Goal: Transaction & Acquisition: Purchase product/service

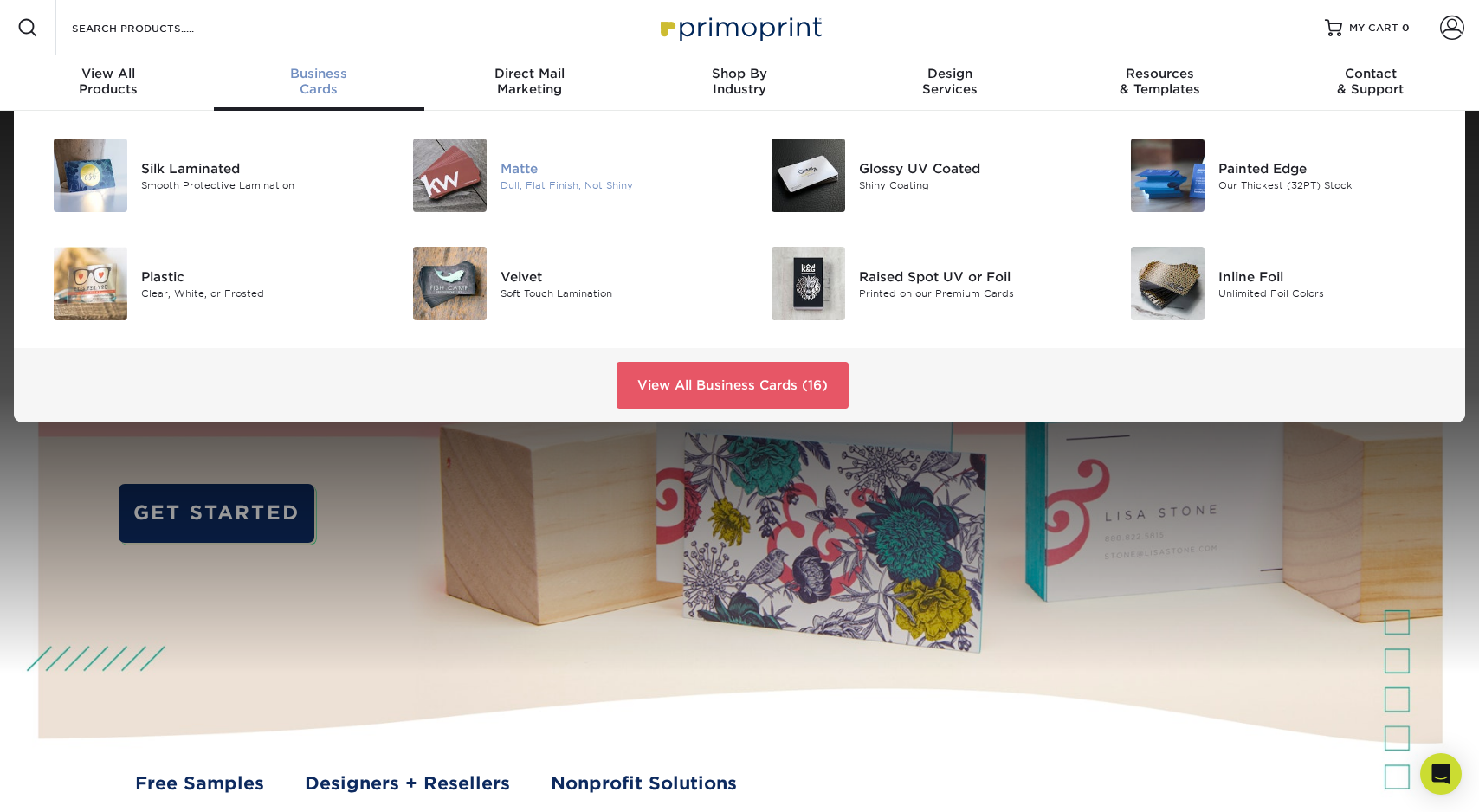
click at [424, 187] on img at bounding box center [449, 175] width 74 height 74
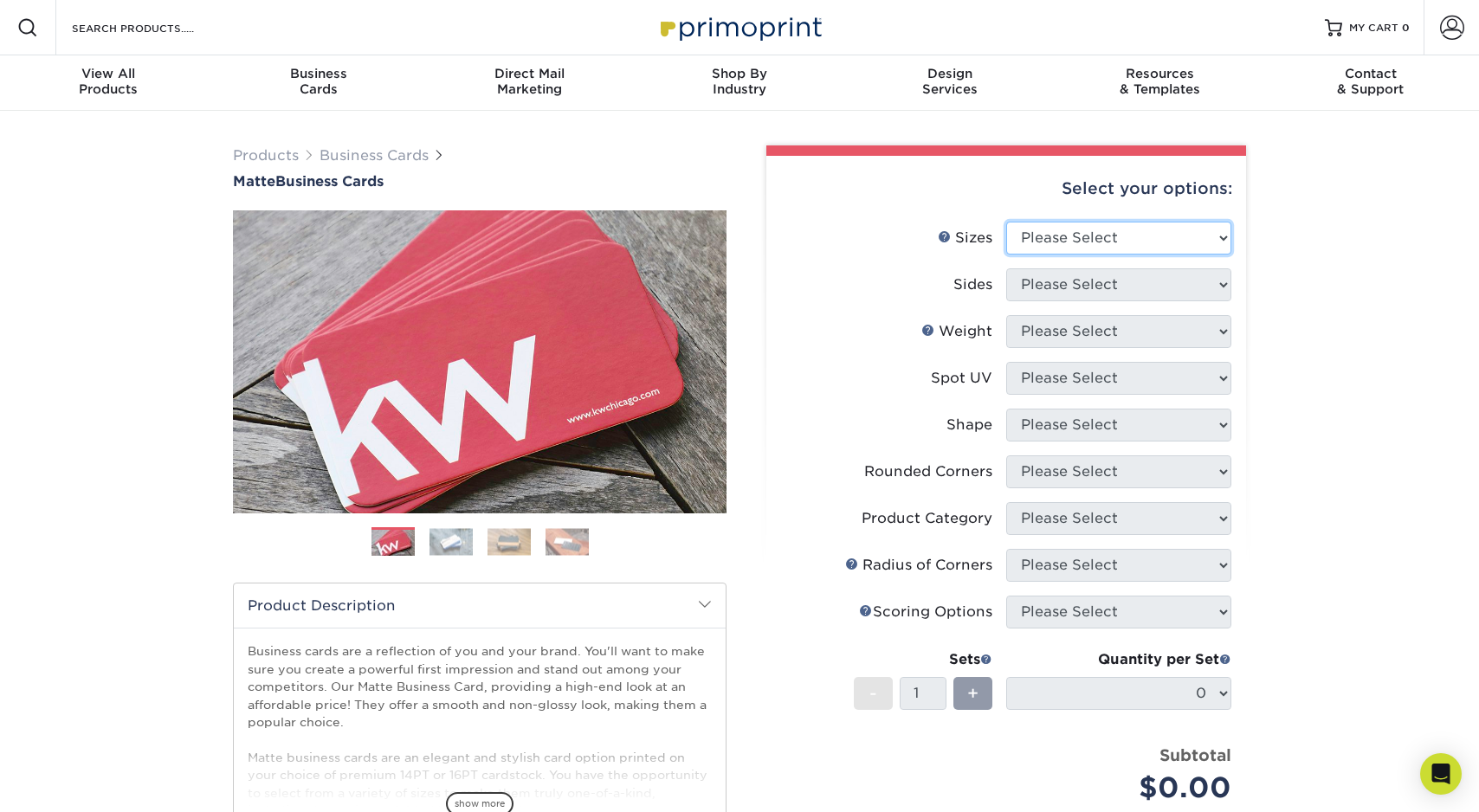
click at [1140, 246] on select "Please Select 1.5" x 3.5" - Mini 1.75" x 3.5" - Mini 2" x 2" - Square 2" x 3" -…" at bounding box center [1119, 238] width 225 height 33
select select "2.00x3.50"
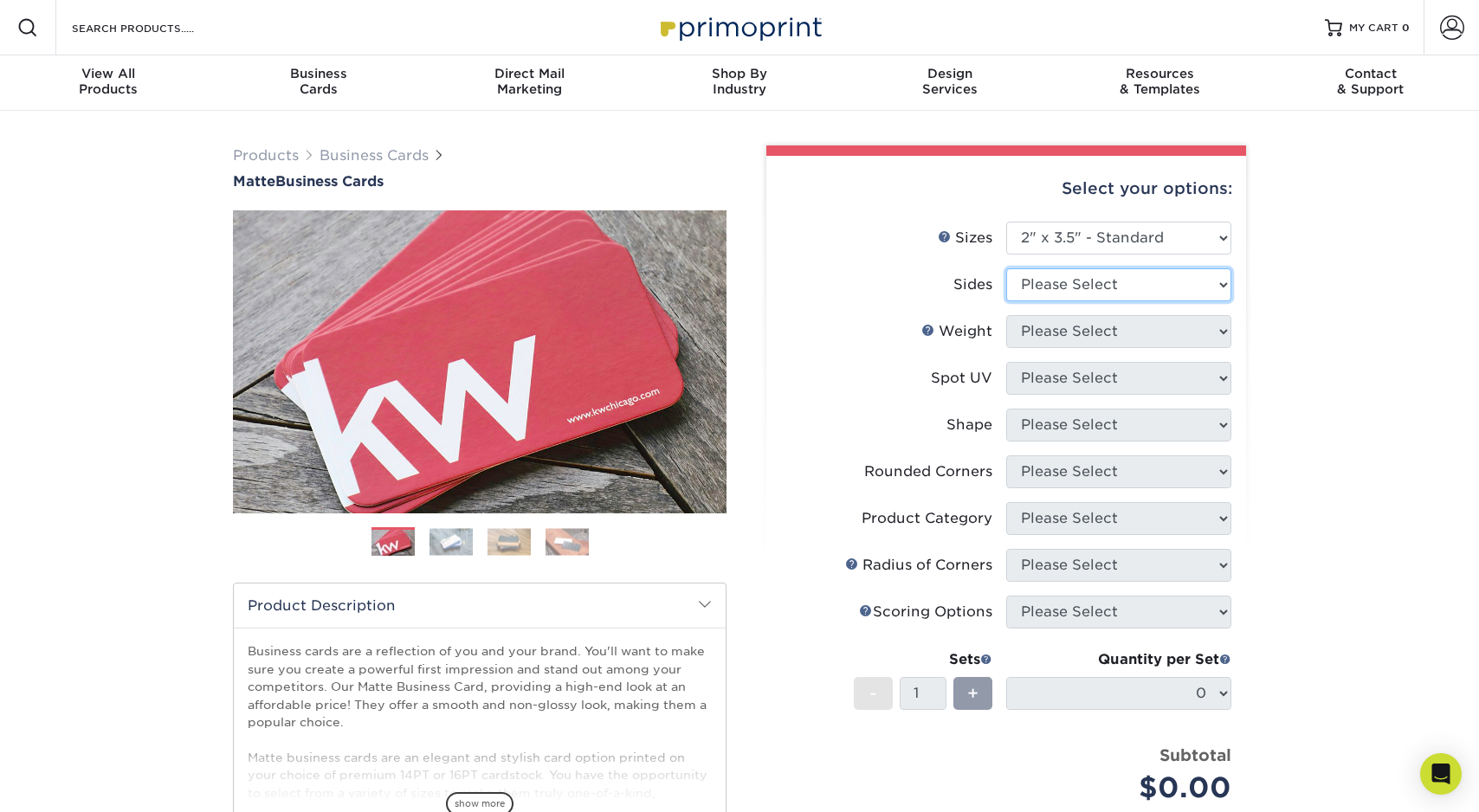
click at [1106, 279] on select "Please Select Print Both Sides Print Front Only" at bounding box center [1119, 285] width 225 height 33
select select "13abbda7-1d64-4f25-8bb2-c179b224825d"
click at [1323, 561] on div "Resources Menu Search Products Account SIGN IN CREATE AN ACCOUNT tholland1@comc…" at bounding box center [740, 785] width 1479 height 1571
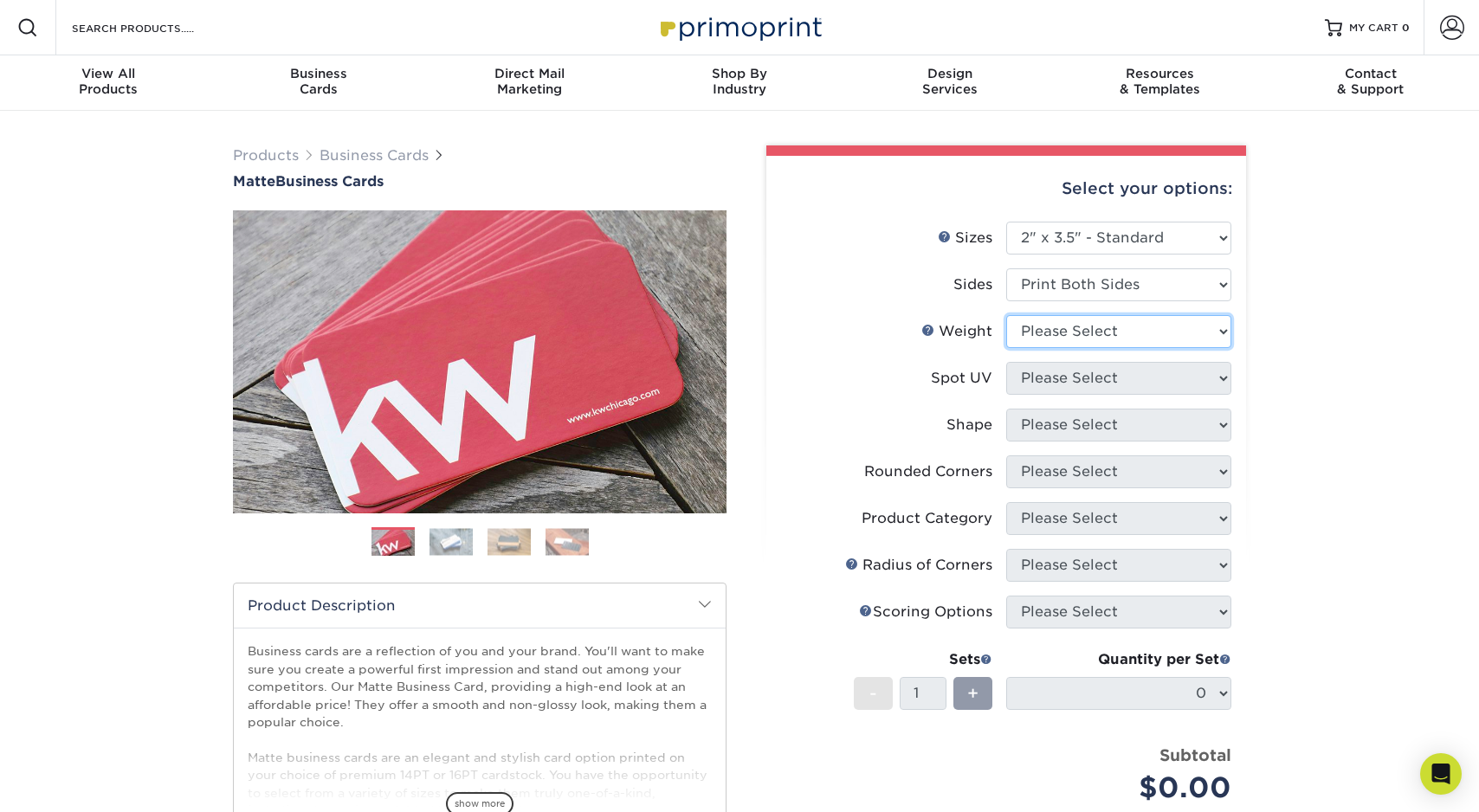
click at [1071, 329] on select "Please Select 16PT 14PT" at bounding box center [1119, 331] width 225 height 33
select select "14PT"
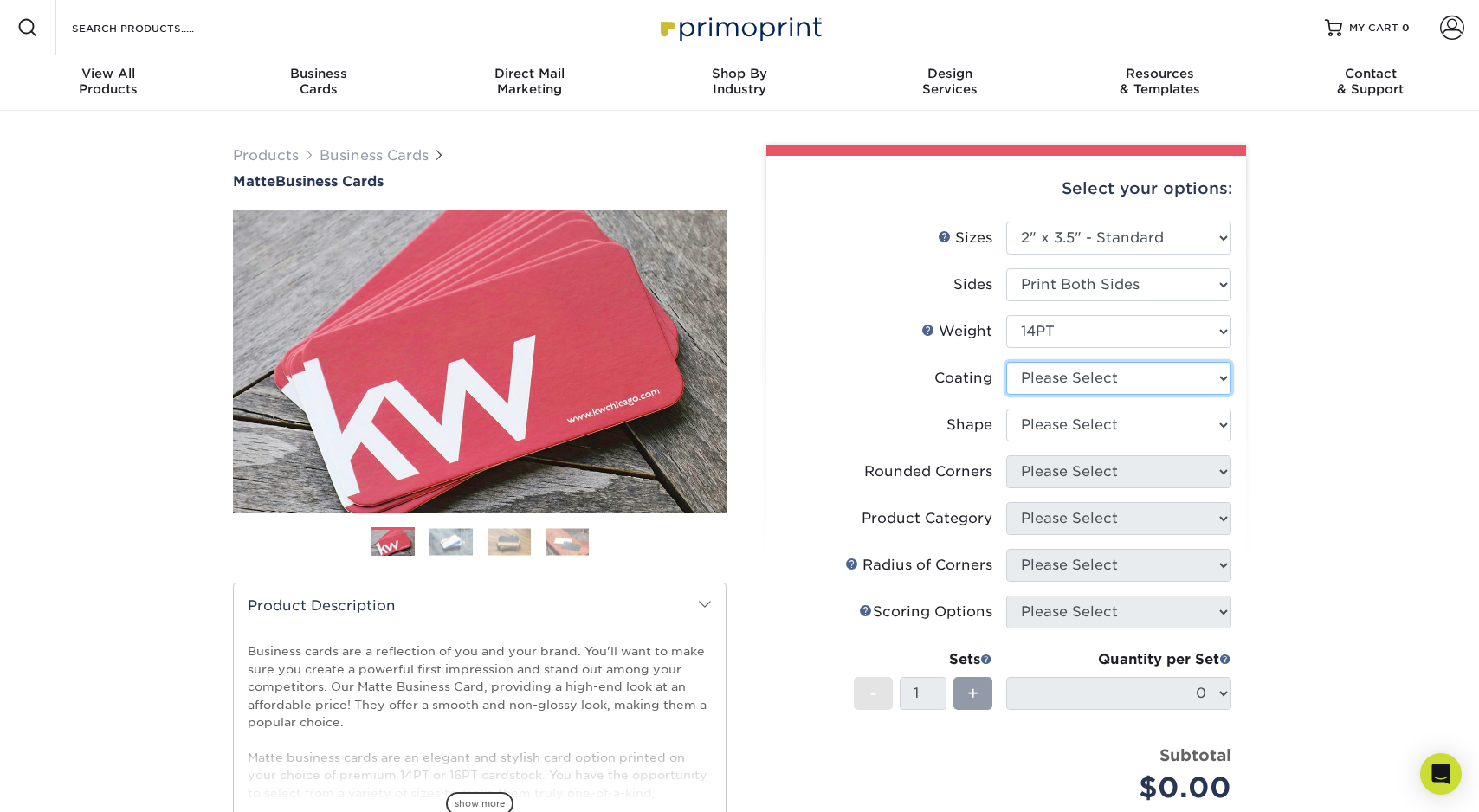
click at [1063, 383] on select at bounding box center [1119, 378] width 225 height 33
select select "121bb7b5-3b4d-429f-bd8d-bbf80e953313"
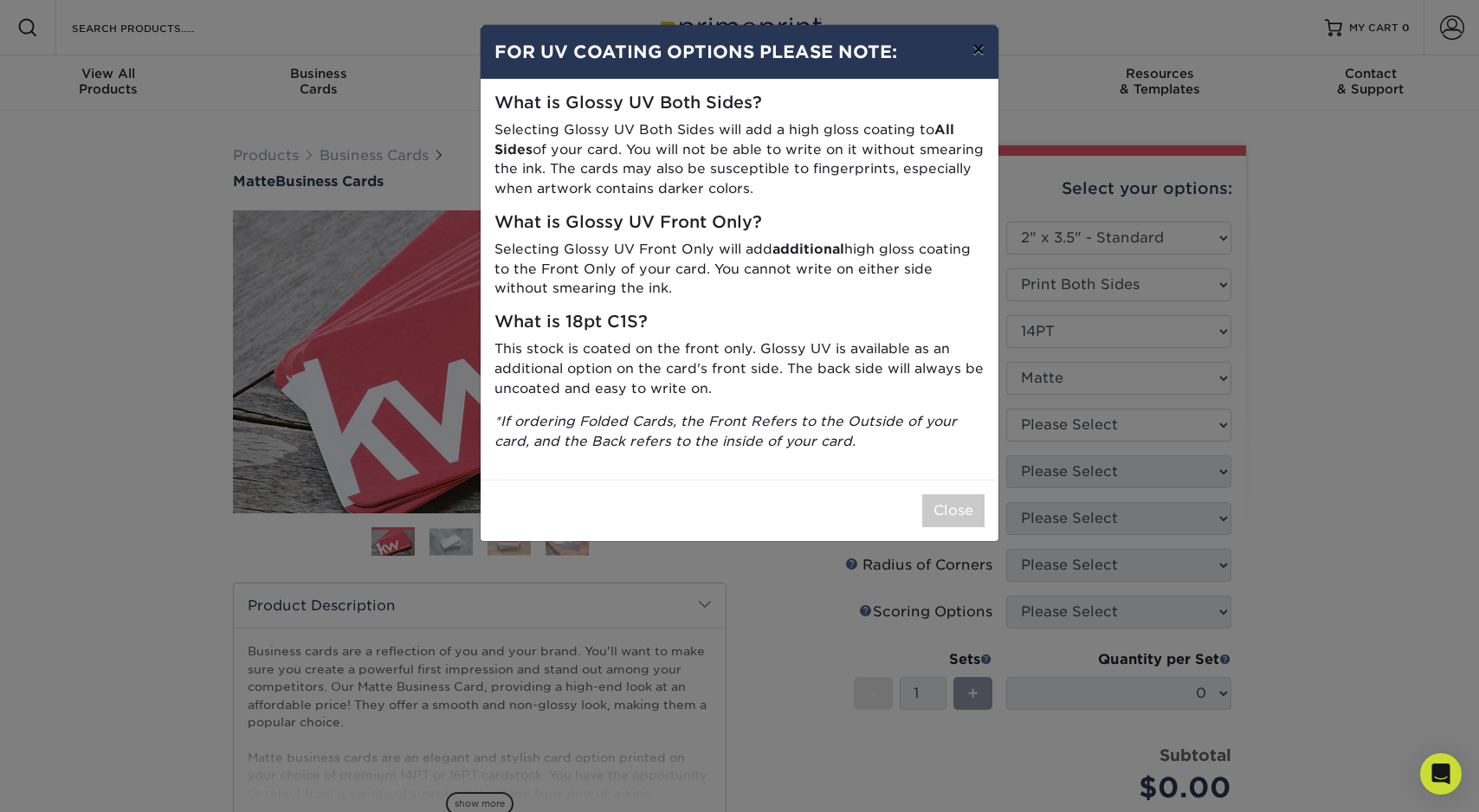
click at [973, 50] on button "×" at bounding box center [978, 49] width 39 height 48
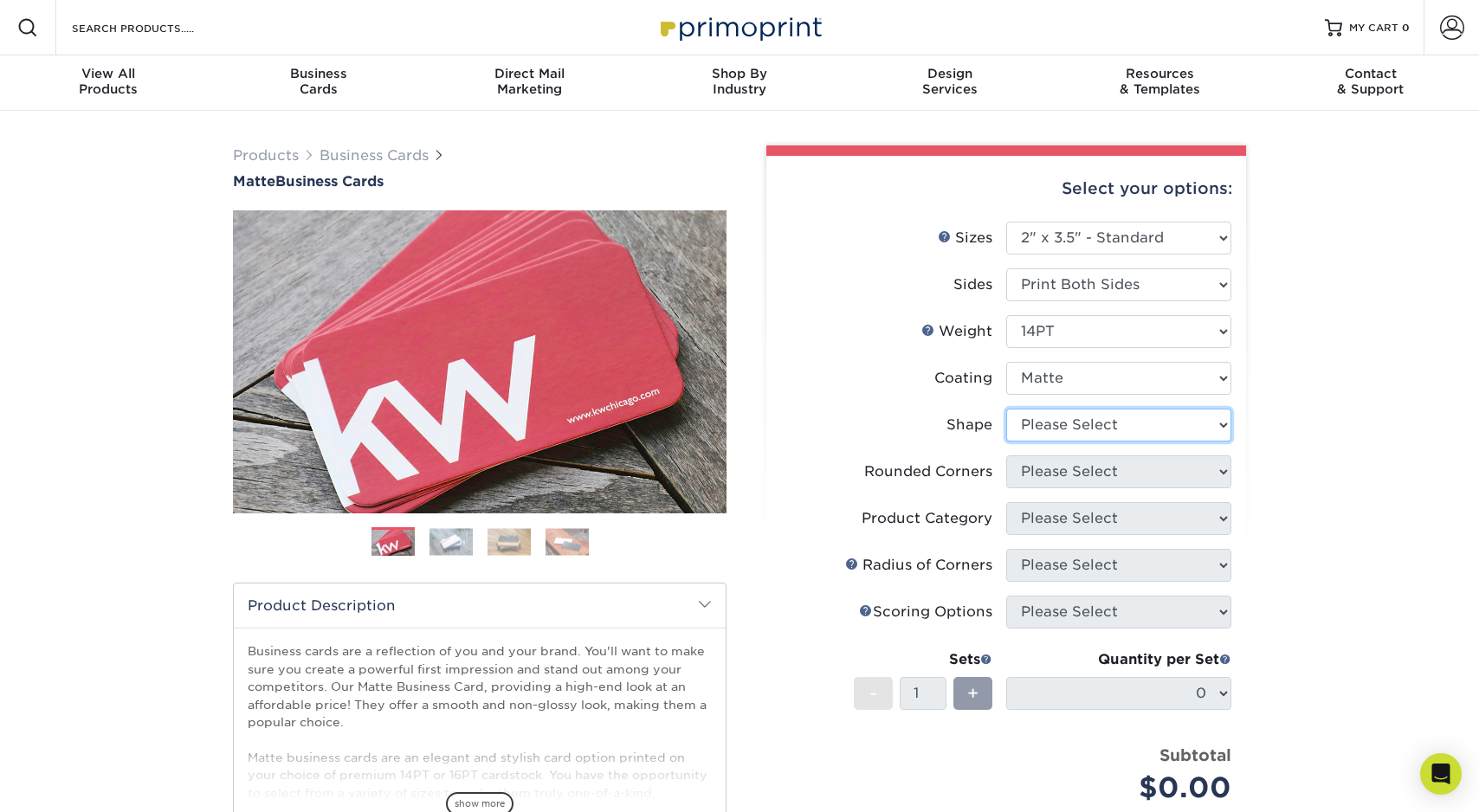
click at [1089, 436] on select "Please Select Standard" at bounding box center [1119, 425] width 225 height 33
select select "standard"
click at [1095, 473] on select "Please Select Yes - Round 2 Corners Yes - Round 4 Corners No" at bounding box center [1119, 471] width 225 height 33
select select "0"
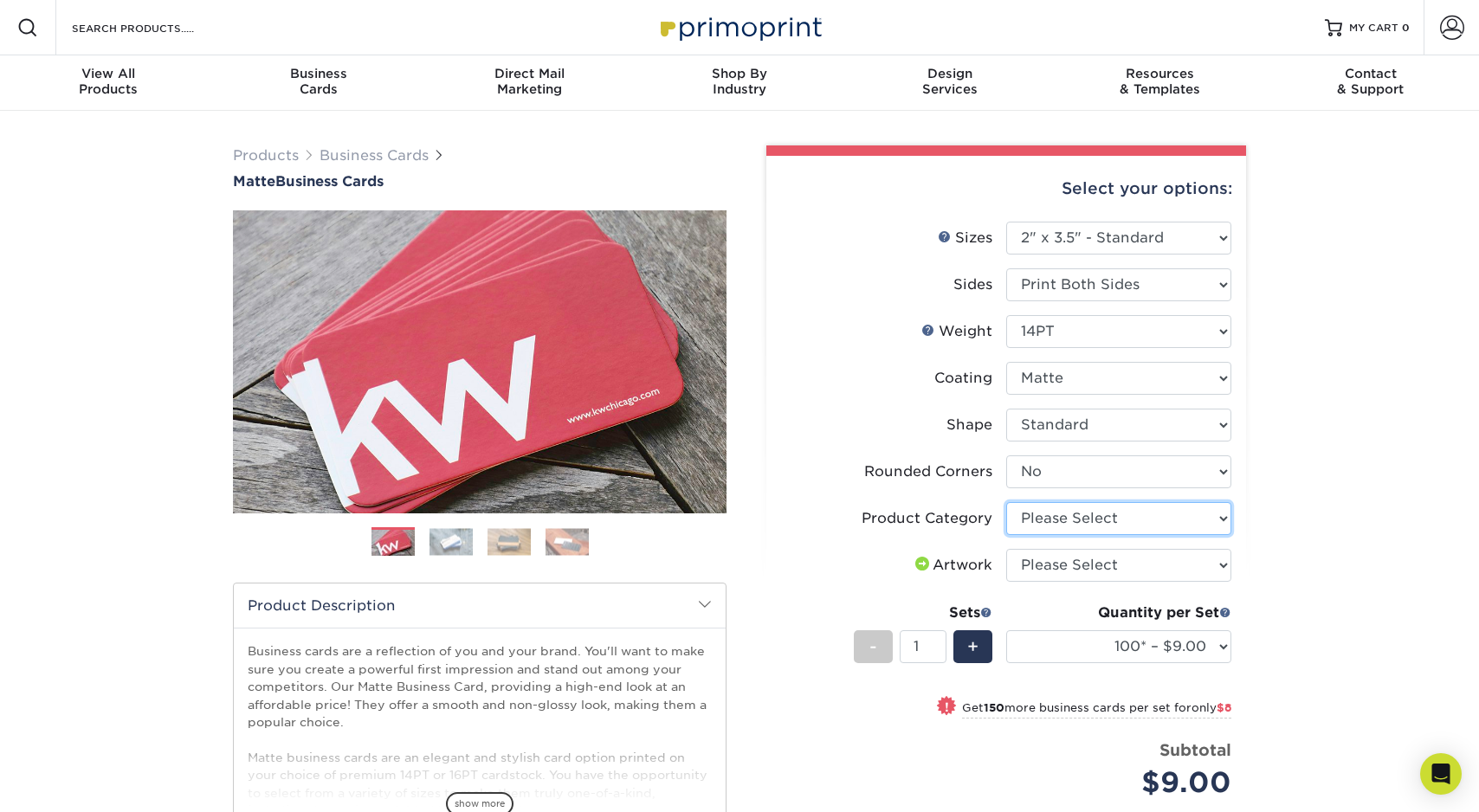
click at [1079, 514] on select "Please Select Business Cards" at bounding box center [1119, 518] width 225 height 33
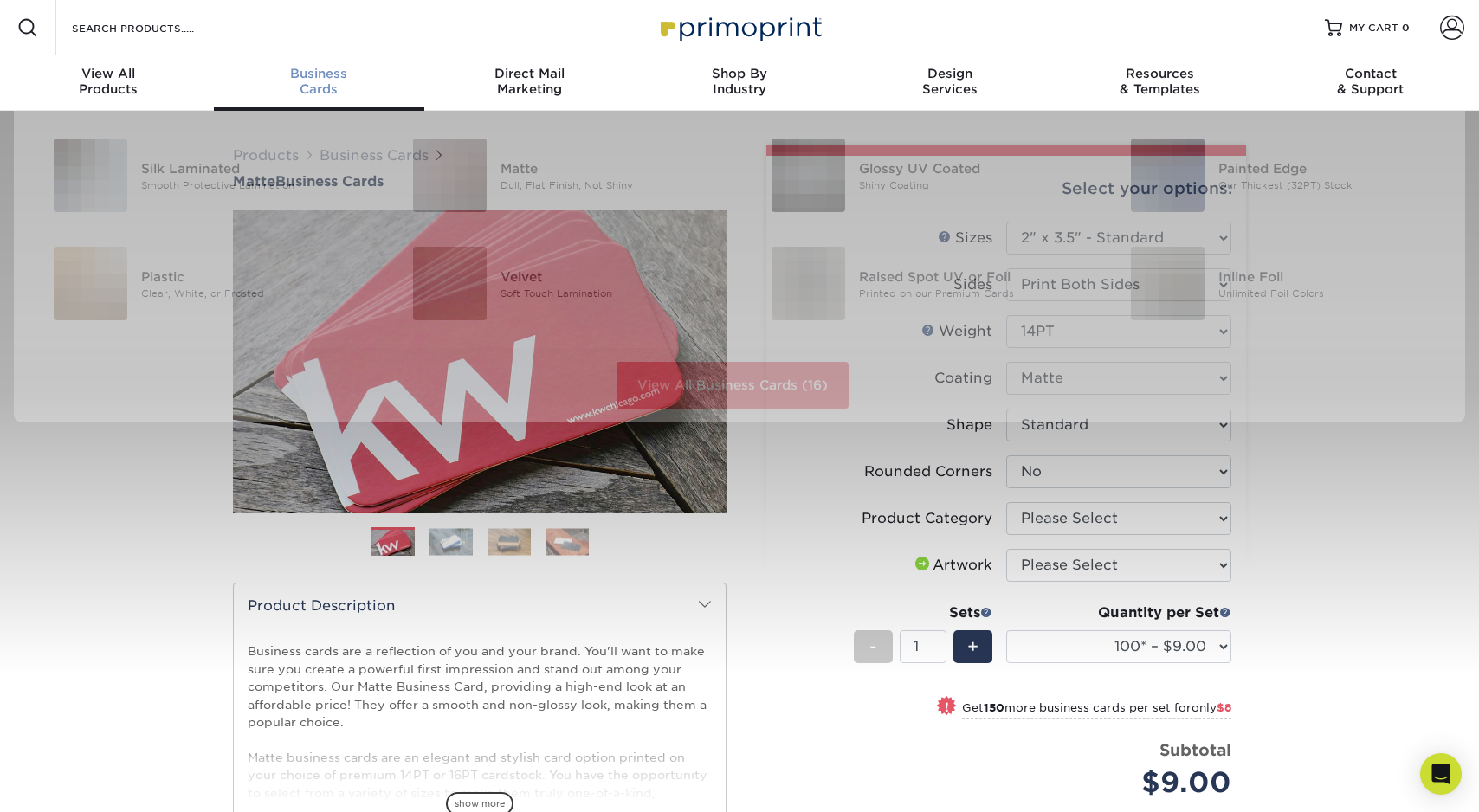
click at [318, 74] on span "Business" at bounding box center [319, 74] width 210 height 15
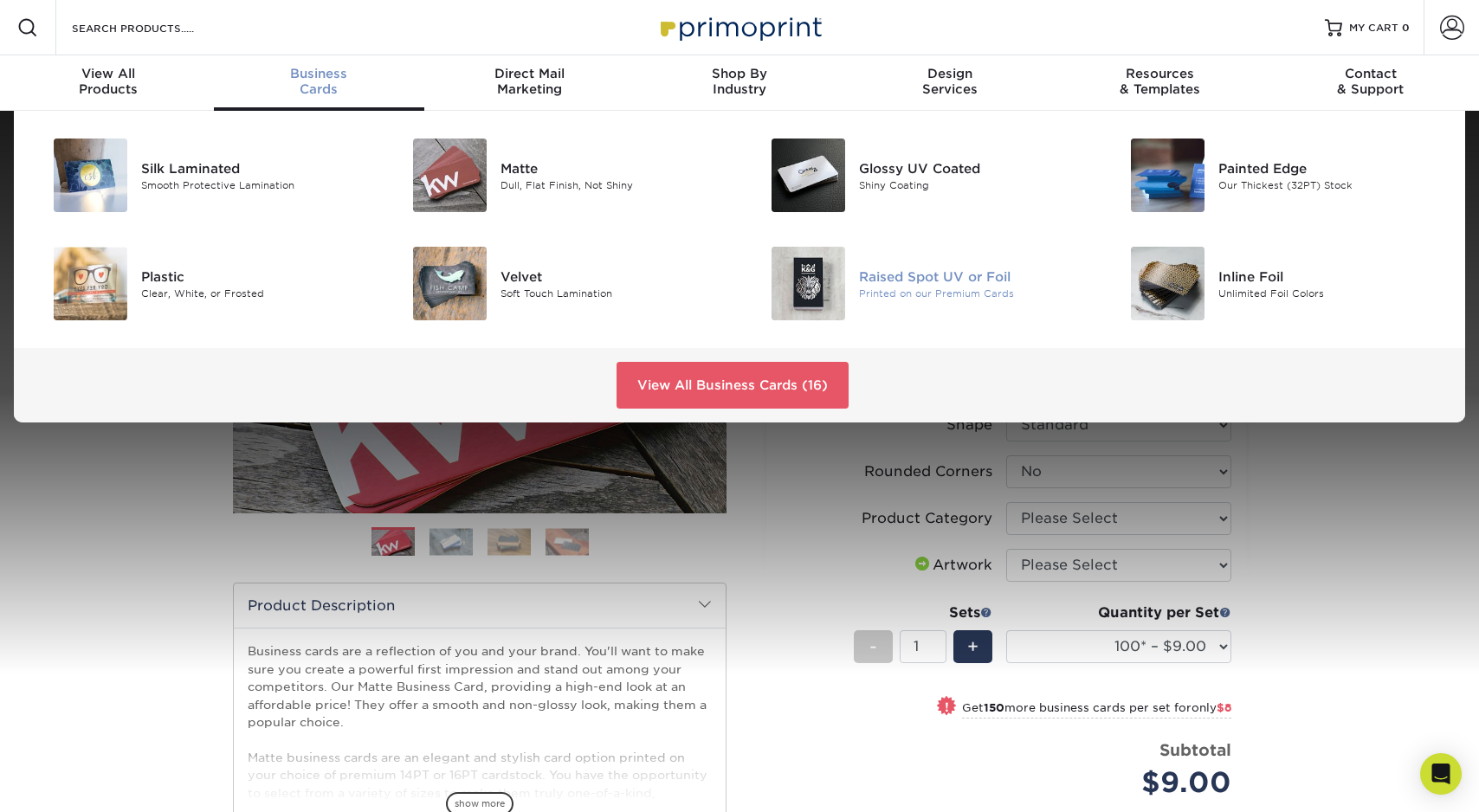
click at [821, 278] on img at bounding box center [808, 283] width 74 height 74
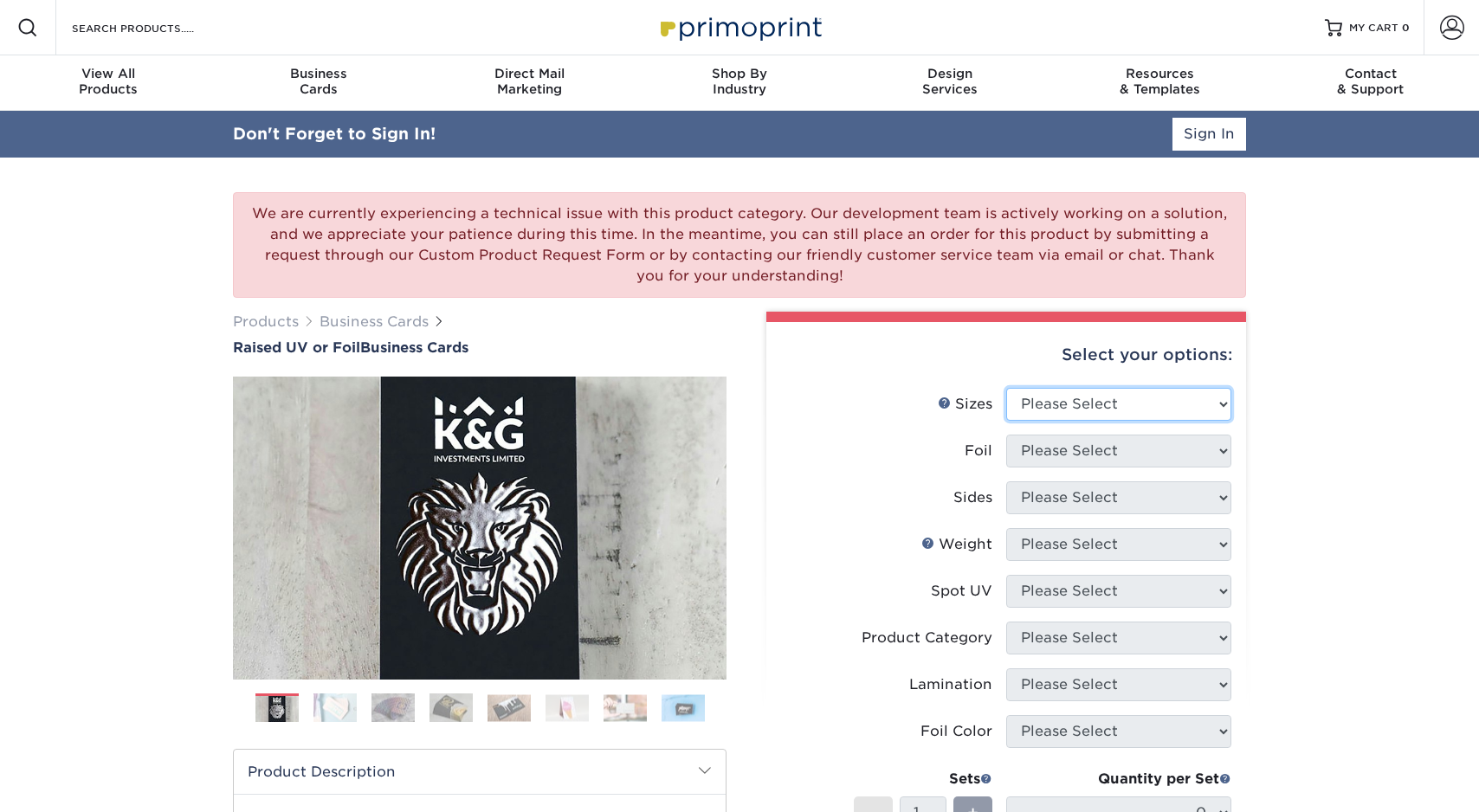
click at [1128, 401] on select "Please Select 2" x 3.5" - Standard" at bounding box center [1119, 404] width 225 height 33
select select "2.00x3.50"
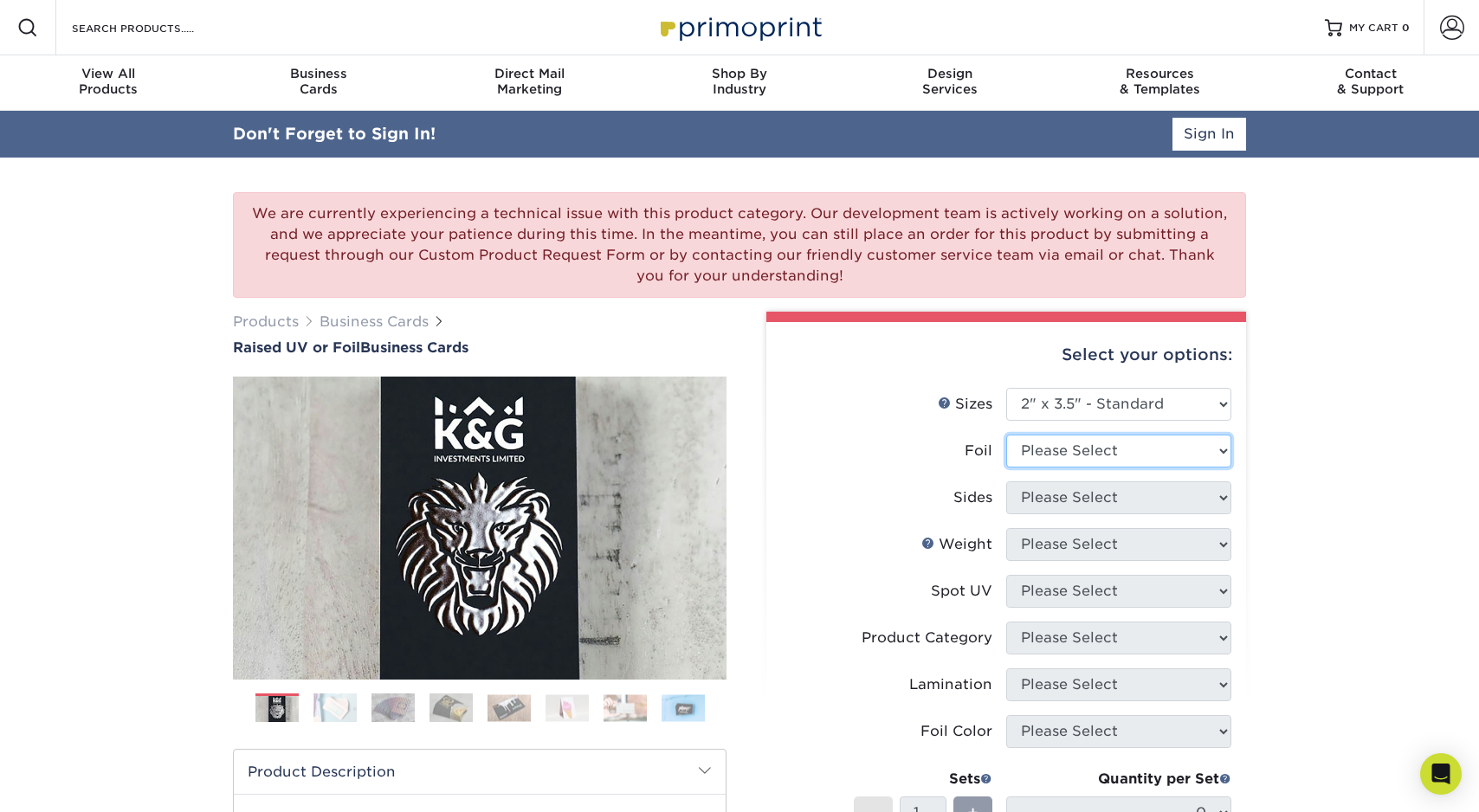
click at [1118, 456] on select "Please Select No Yes" at bounding box center [1119, 451] width 225 height 33
select select "1"
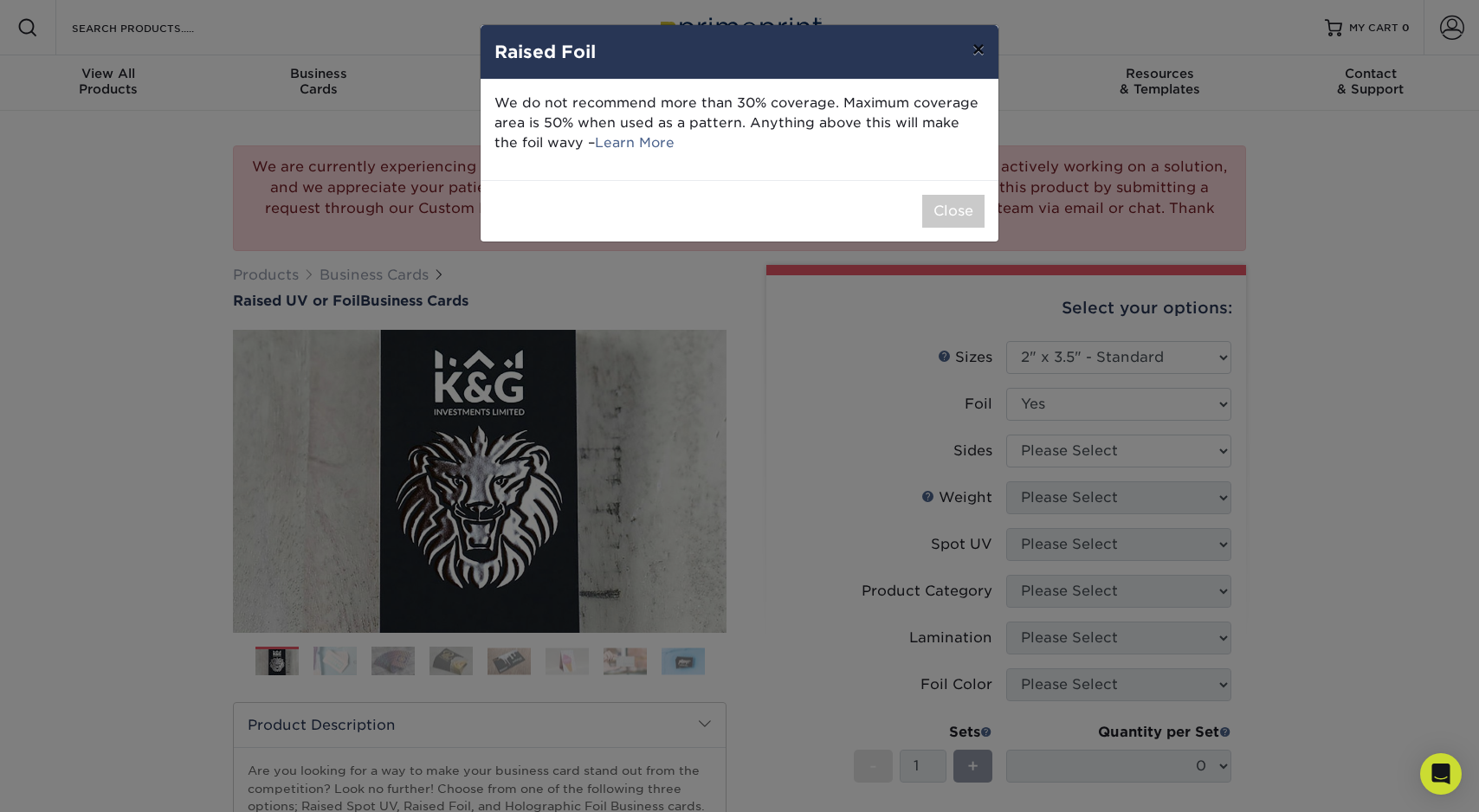
click at [977, 44] on button "×" at bounding box center [978, 49] width 39 height 48
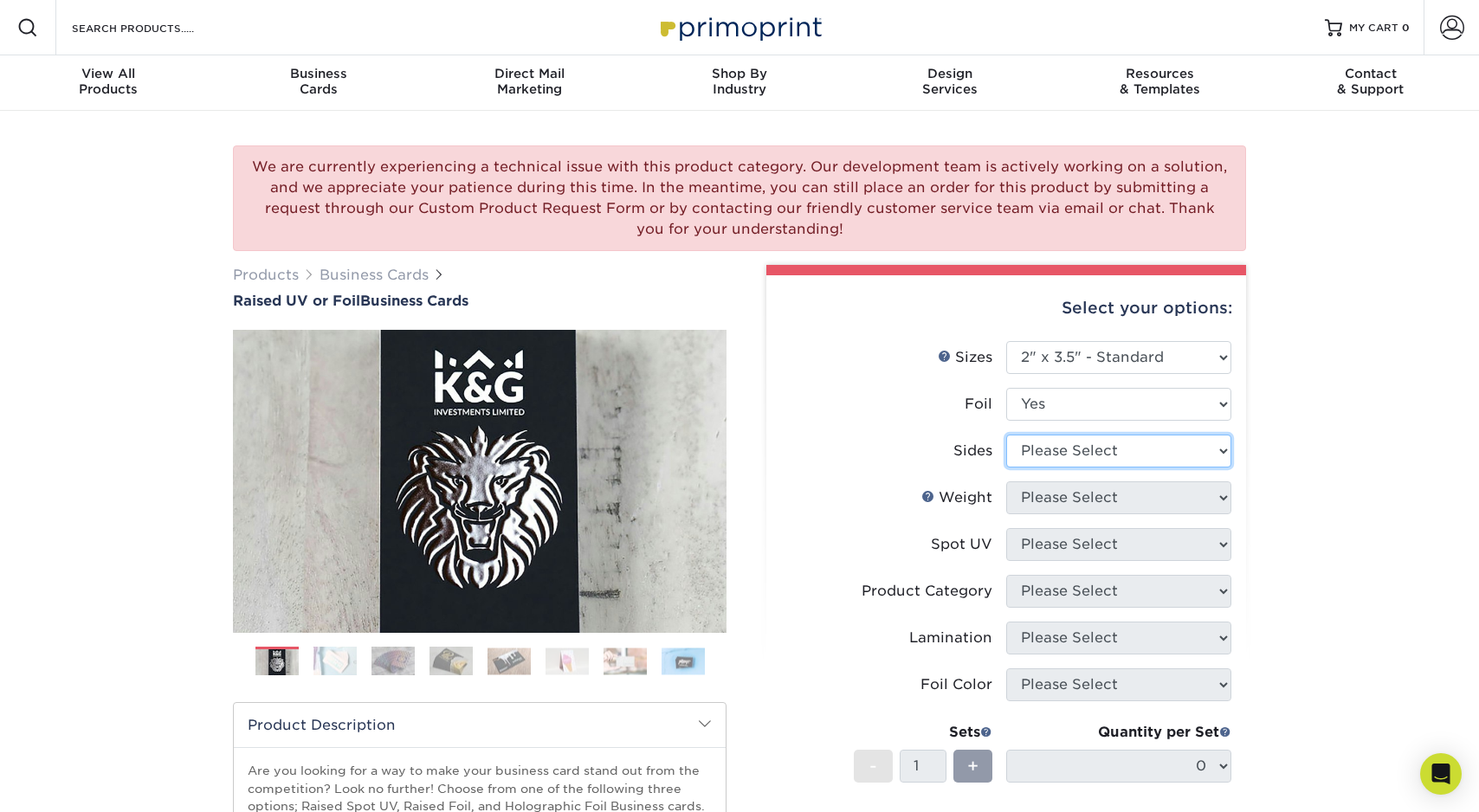
click at [1137, 454] on select "Please Select Print Both Sides - Foil Both Sides Print Both Sides - Foil Front …" at bounding box center [1119, 451] width 225 height 33
select select "e9e9dfb3-fba1-4d60-972c-fd9ca5904d33"
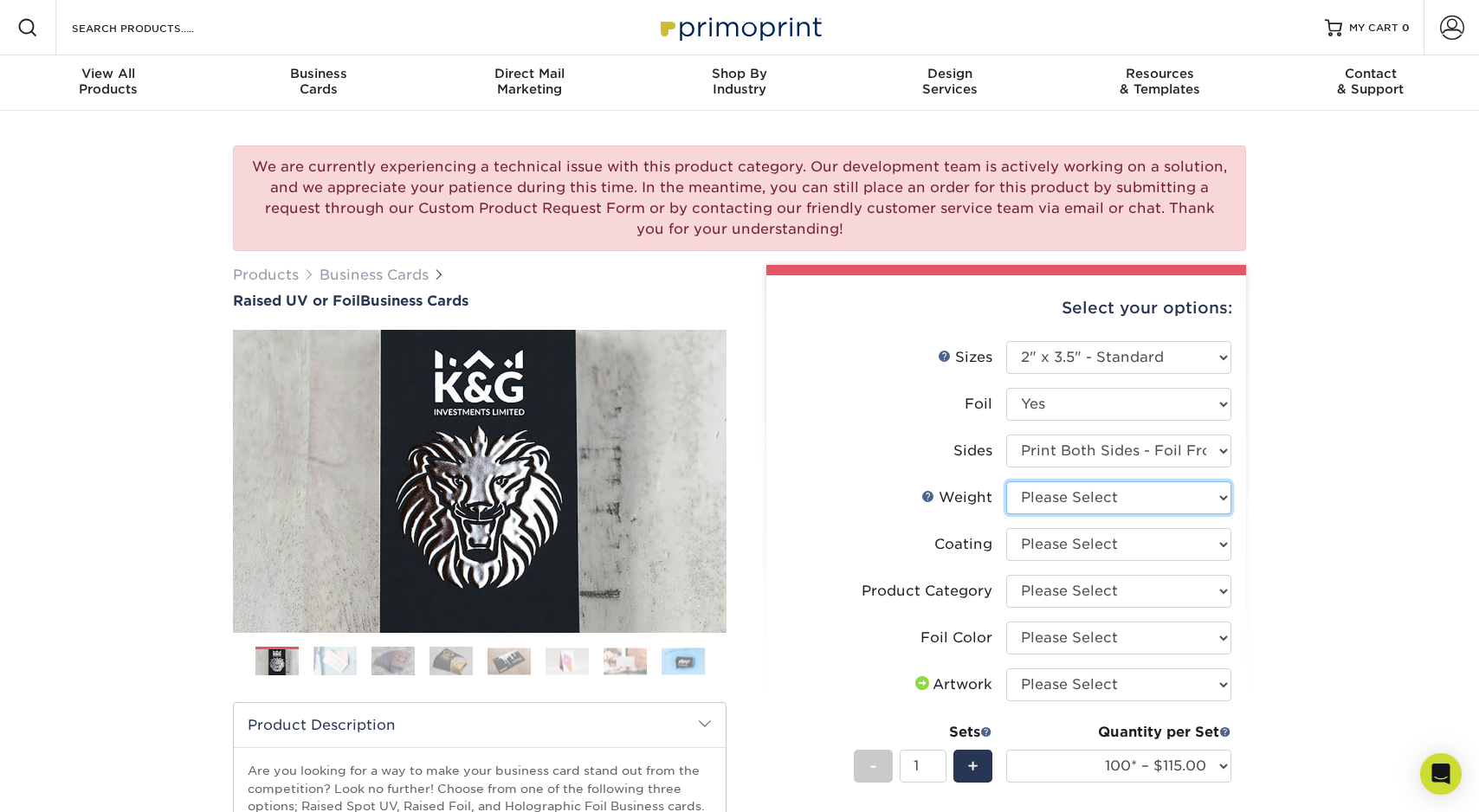
click at [1135, 494] on select "Please Select 16PT" at bounding box center [1119, 497] width 225 height 33
click at [1135, 495] on select "Please Select 16PT" at bounding box center [1119, 497] width 225 height 33
click at [1135, 496] on select "Please Select 16PT" at bounding box center [1119, 497] width 225 height 33
select select "16PT"
click at [1127, 541] on select at bounding box center [1119, 544] width 225 height 33
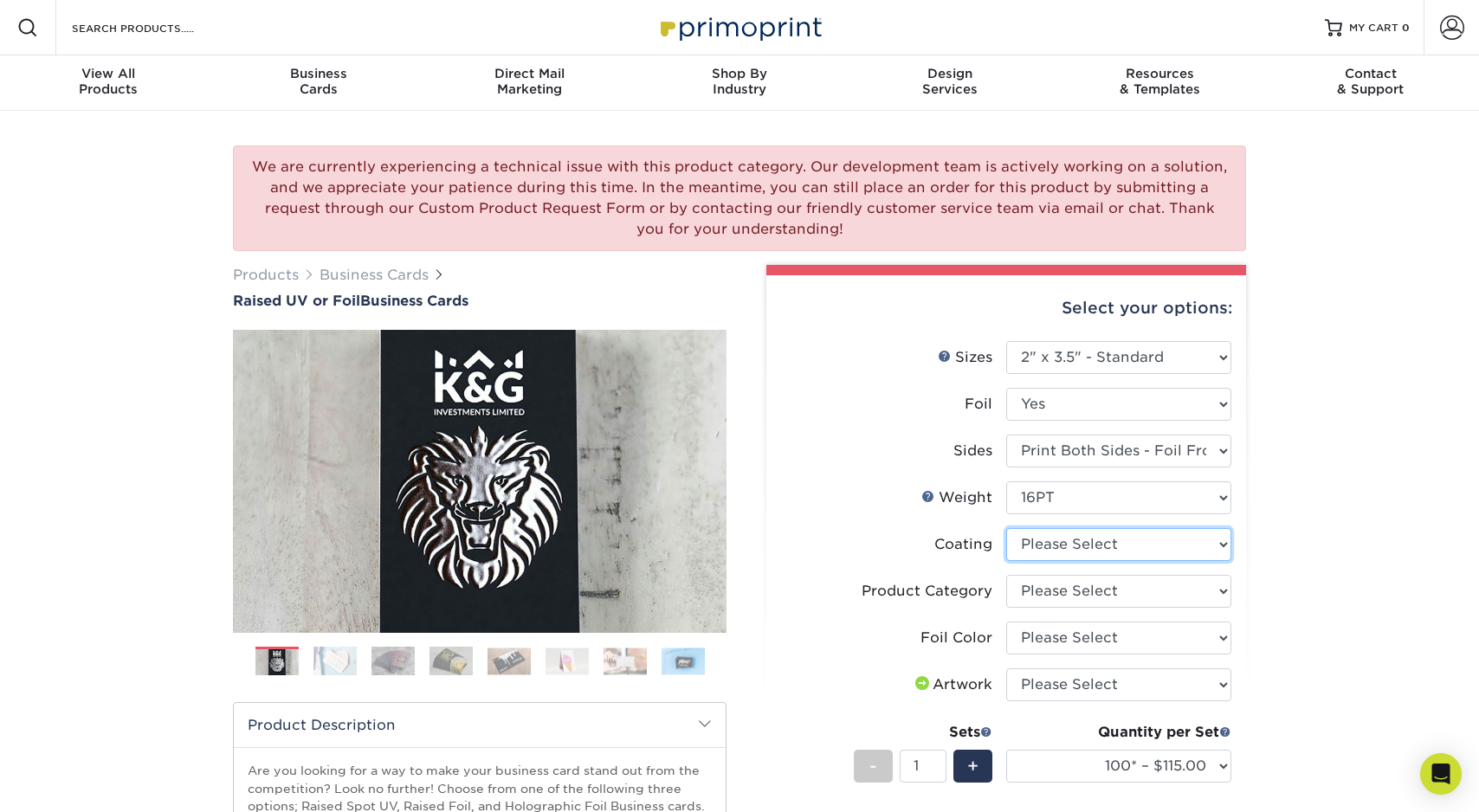
select select "3e7618de-abca-4bda-9f97-8b9129e913d8"
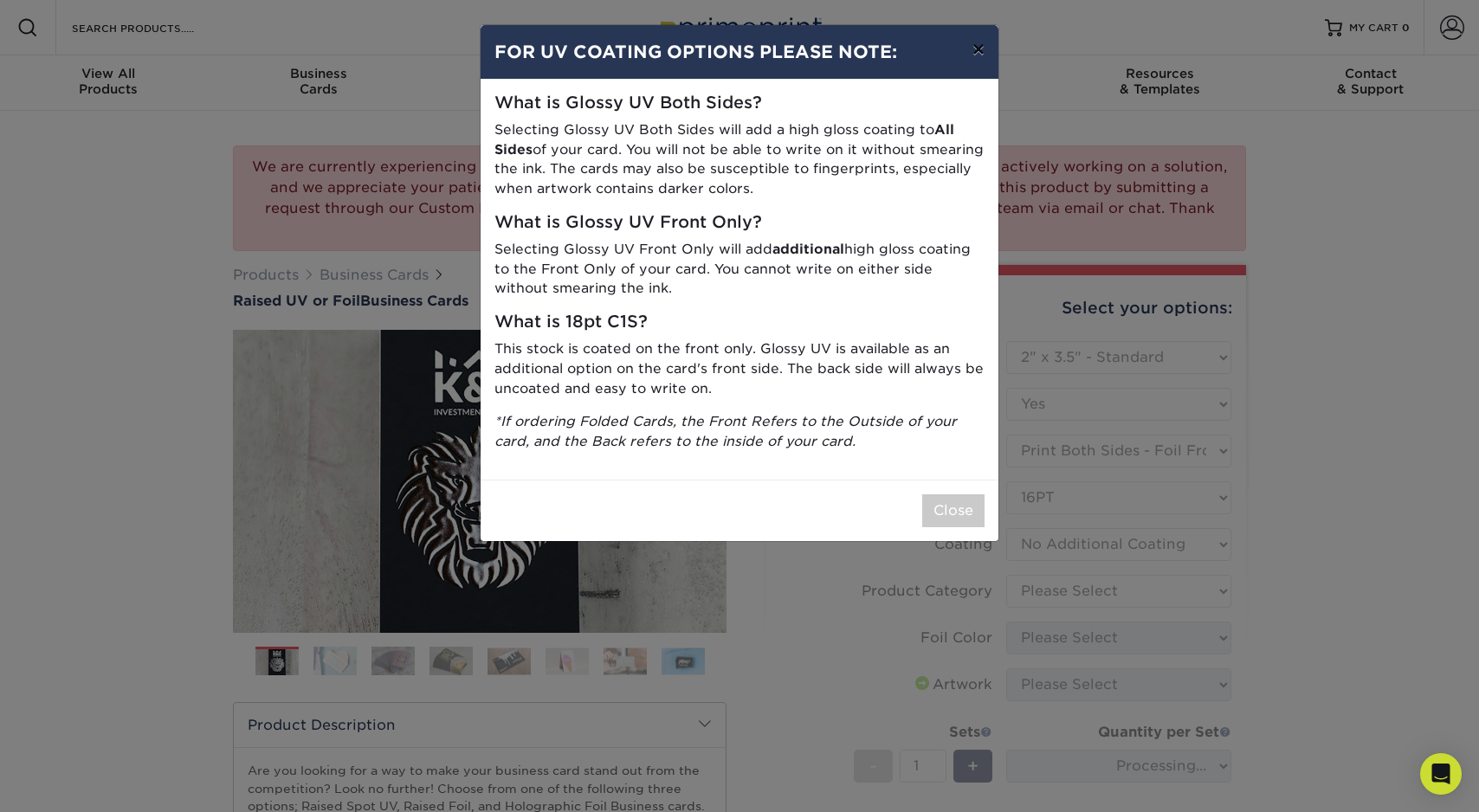
click at [980, 54] on button "×" at bounding box center [978, 49] width 39 height 48
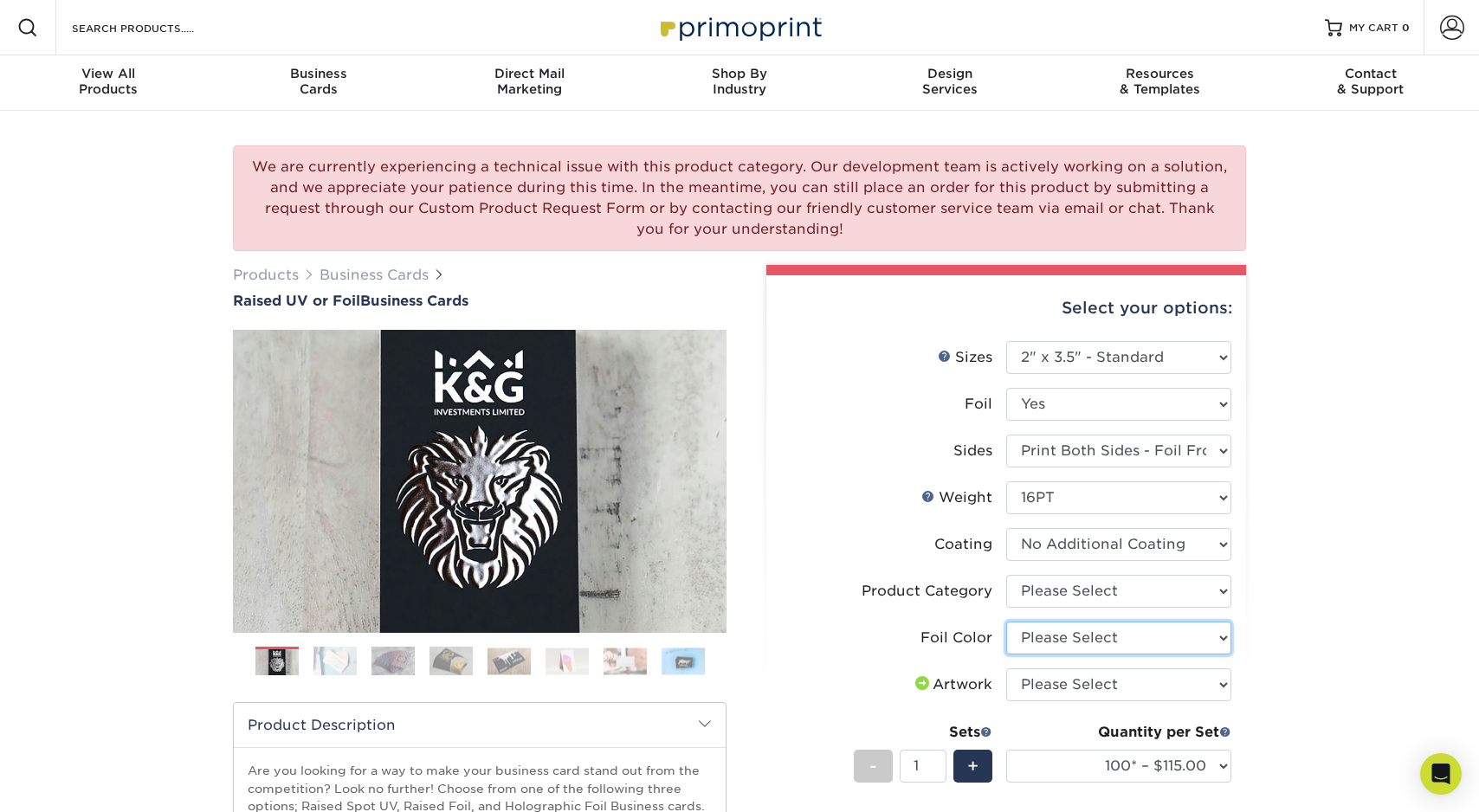
click at [1072, 637] on select "Please Select Silver Foil Gold Foil Holographic Foil" at bounding box center [1119, 637] width 225 height 33
select select "acffa4a5-22f9-4585-ba3f-0adaa54b8c85"
click at [1090, 597] on select "Please Select Business Cards" at bounding box center [1119, 591] width 225 height 33
select select "3b5148f1-0588-4f88-a218-97bcfdce65c1"
click at [339, 659] on img at bounding box center [334, 661] width 43 height 31
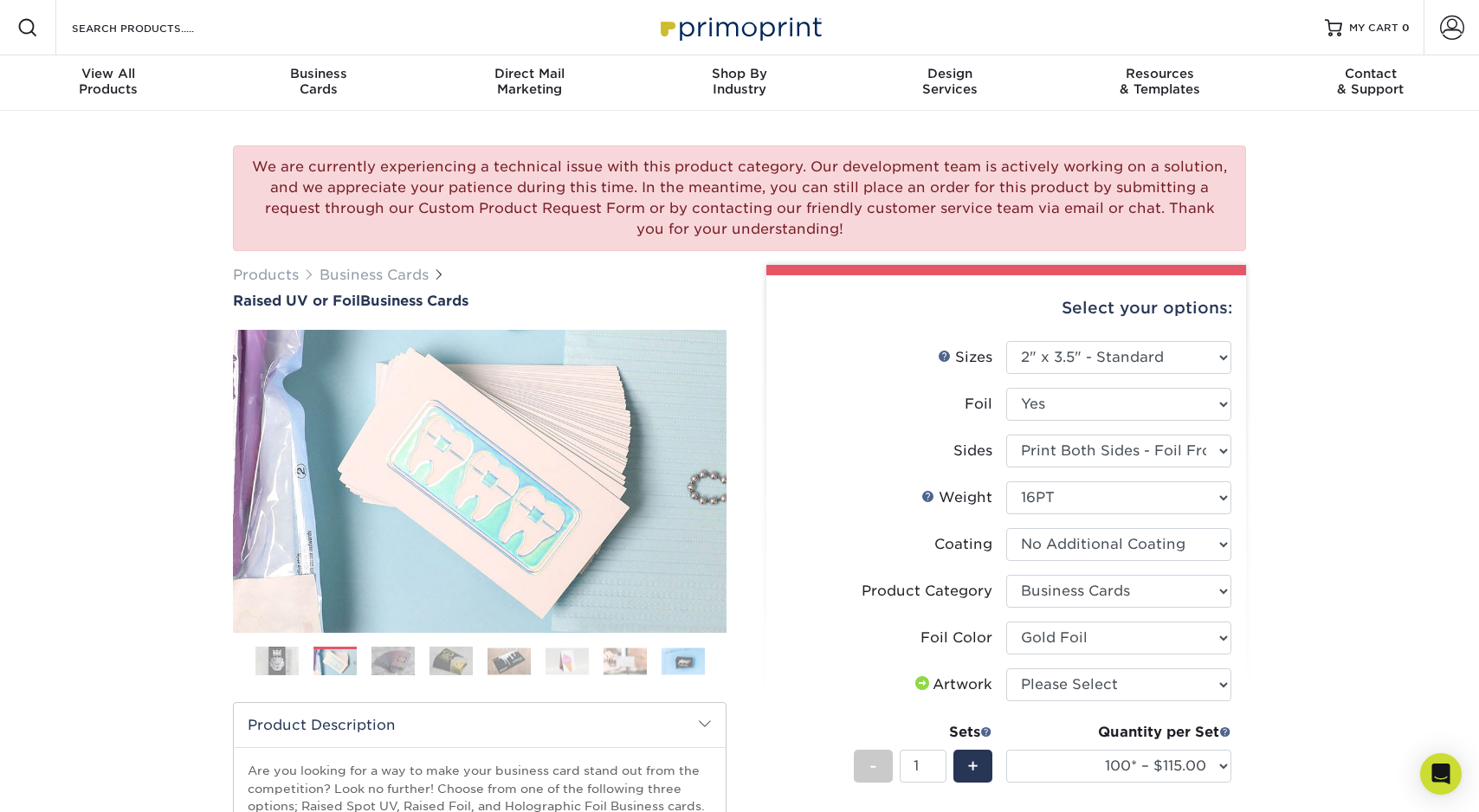
click at [380, 657] on img at bounding box center [393, 661] width 43 height 31
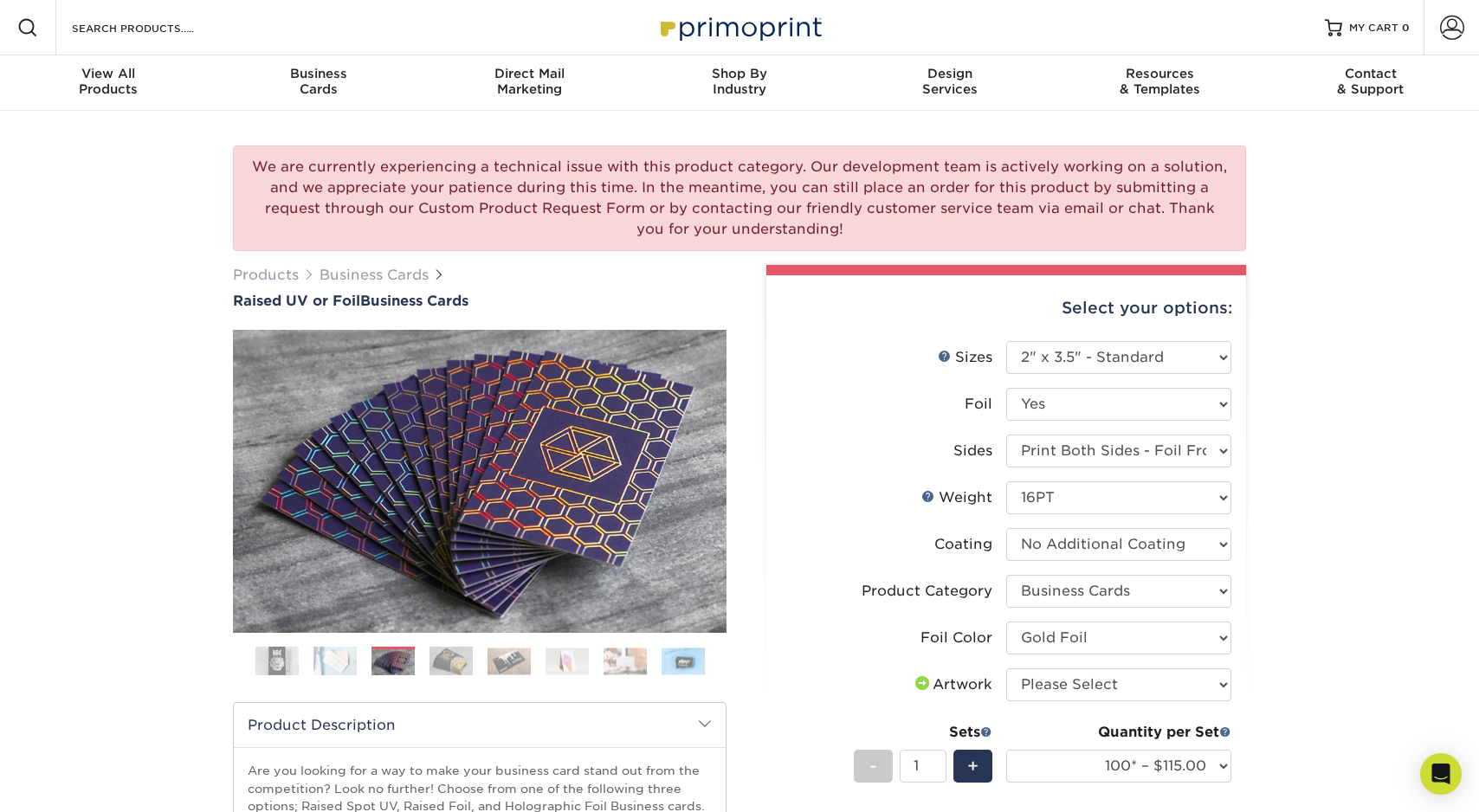
click at [470, 671] on img at bounding box center [450, 661] width 43 height 31
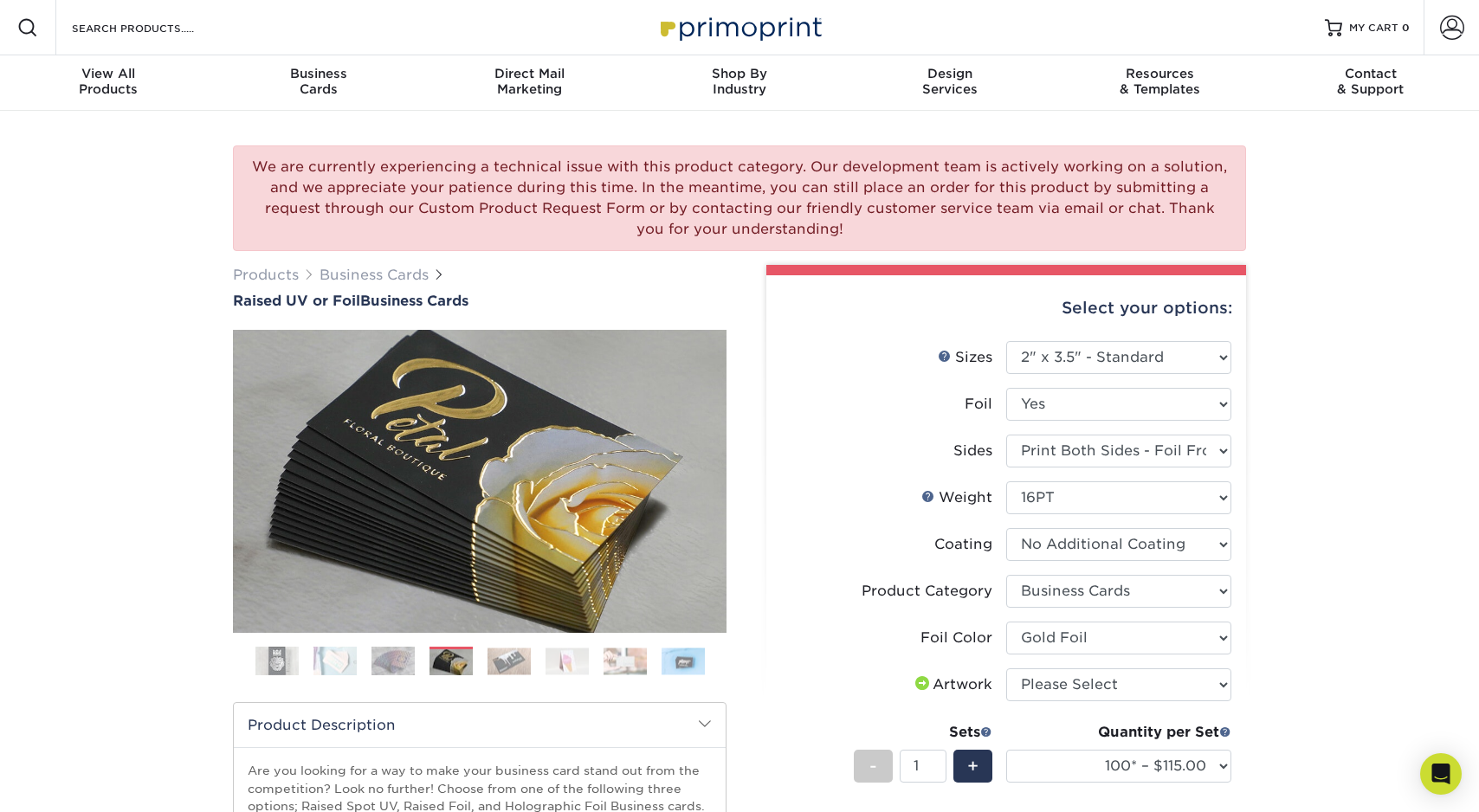
click at [524, 676] on ol at bounding box center [480, 667] width 494 height 41
click at [578, 664] on img at bounding box center [567, 660] width 43 height 27
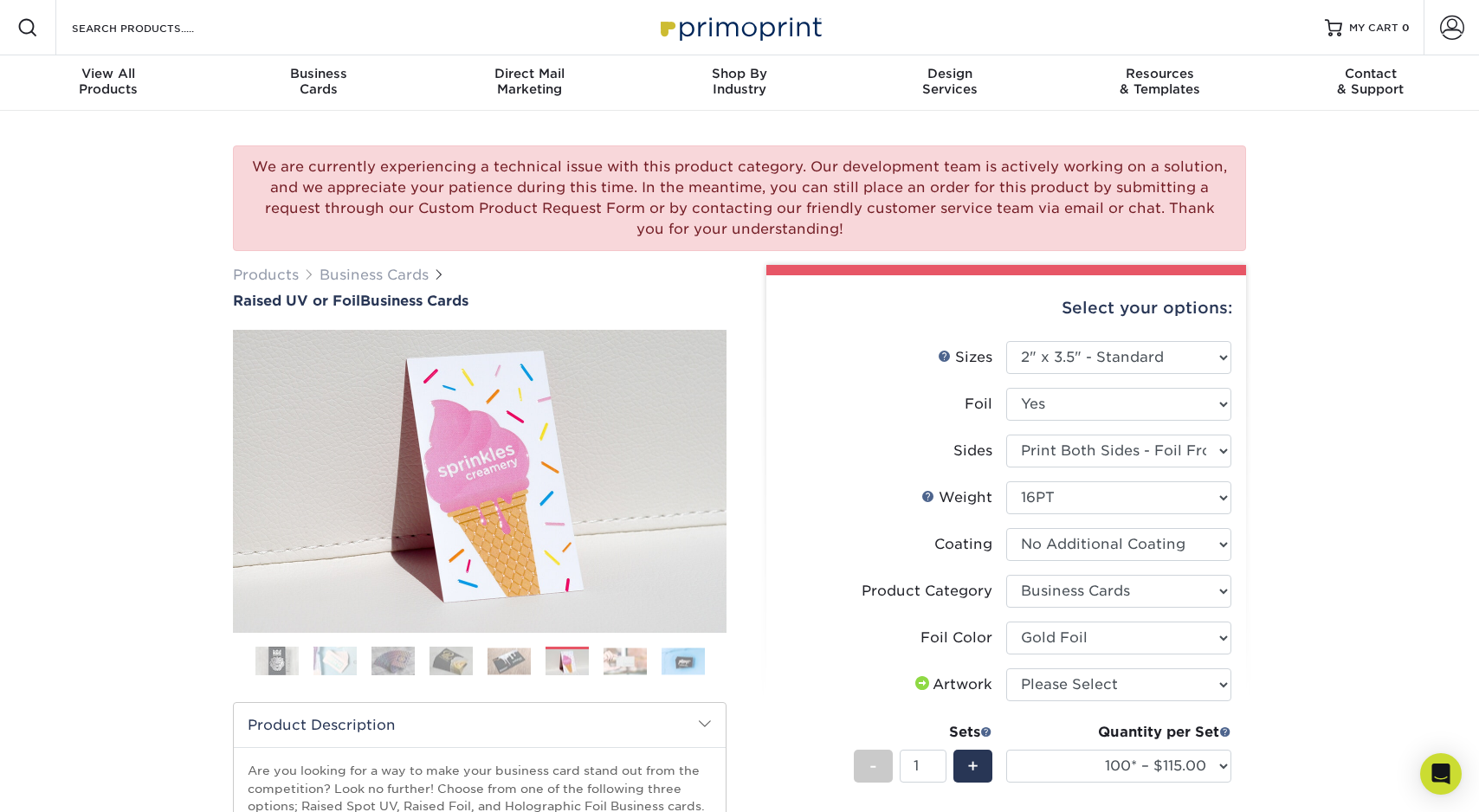
click at [620, 664] on img at bounding box center [624, 660] width 43 height 27
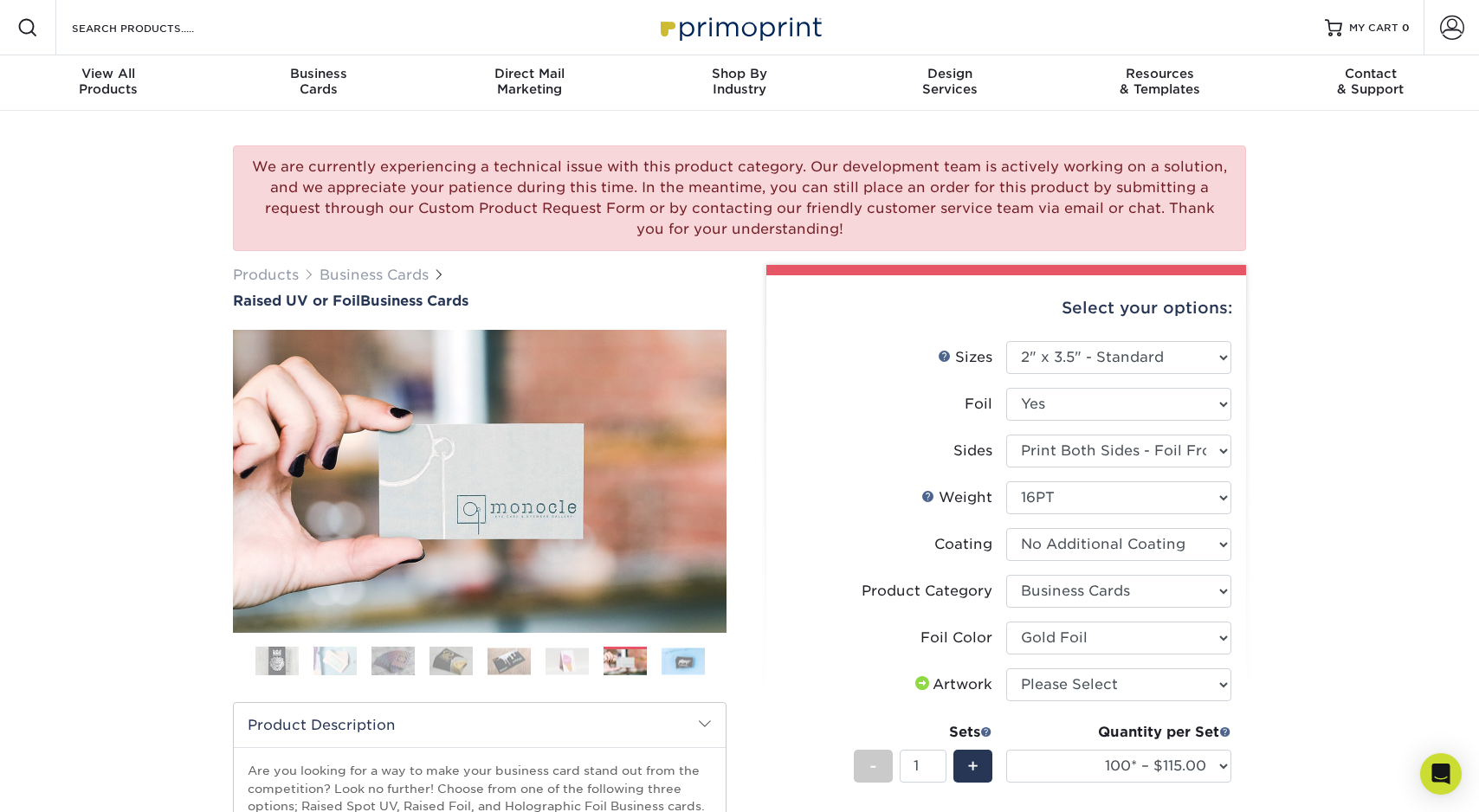
click at [656, 664] on ol at bounding box center [480, 667] width 494 height 41
click at [561, 664] on img at bounding box center [567, 660] width 43 height 27
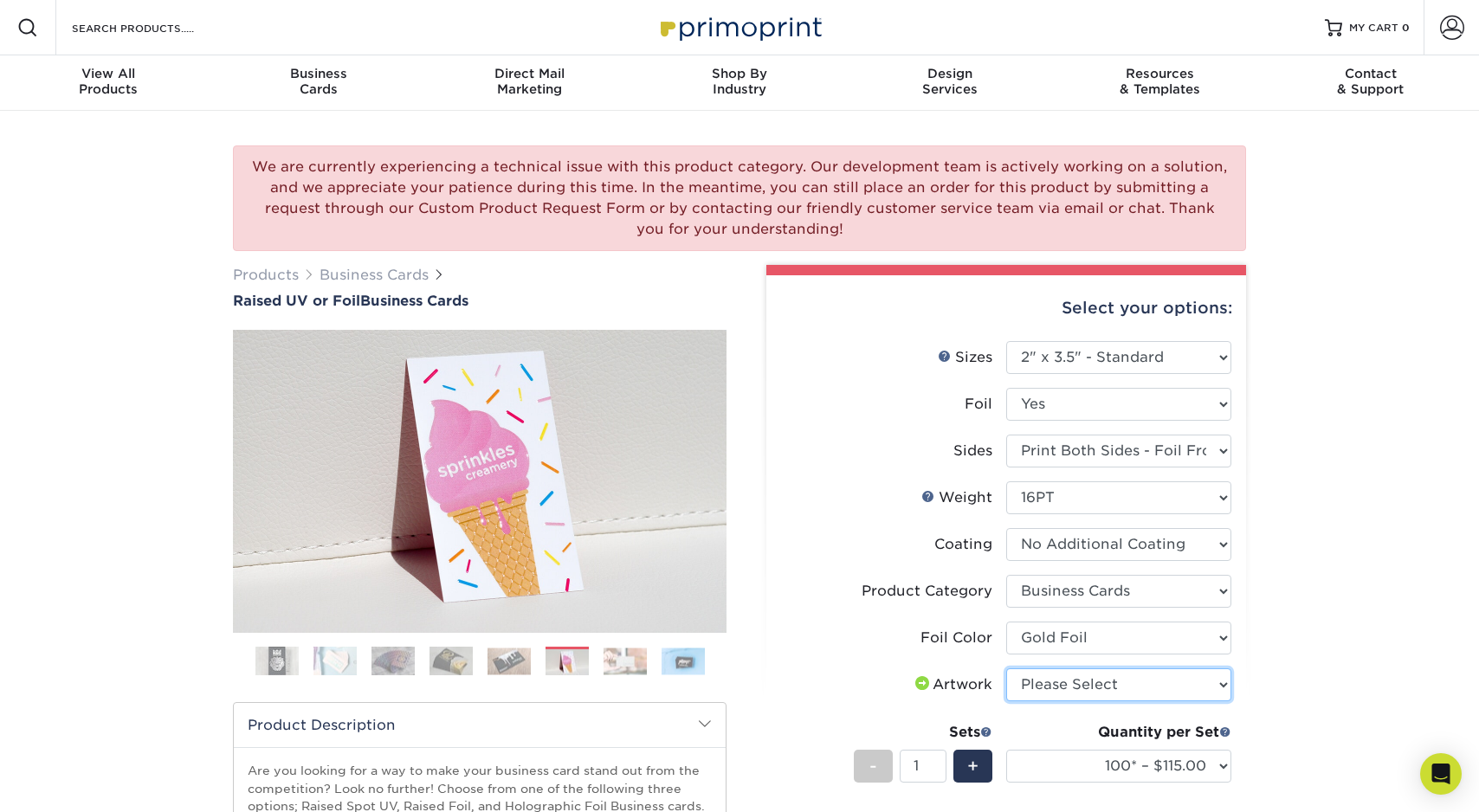
click at [1080, 683] on select "Please Select I will upload files I need a design - $100" at bounding box center [1119, 684] width 225 height 33
select select "upload"
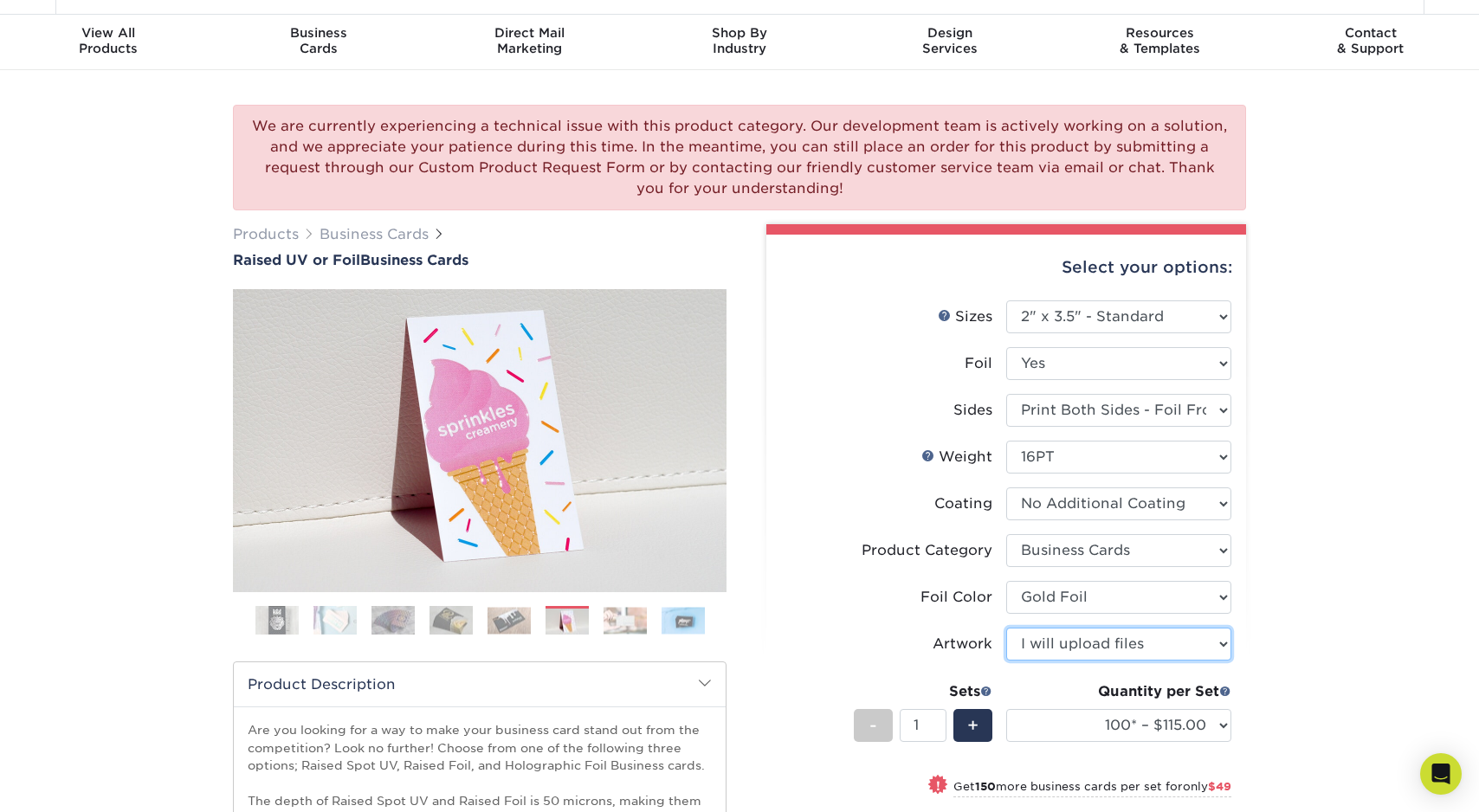
scroll to position [41, 0]
click at [687, 624] on img at bounding box center [683, 619] width 43 height 27
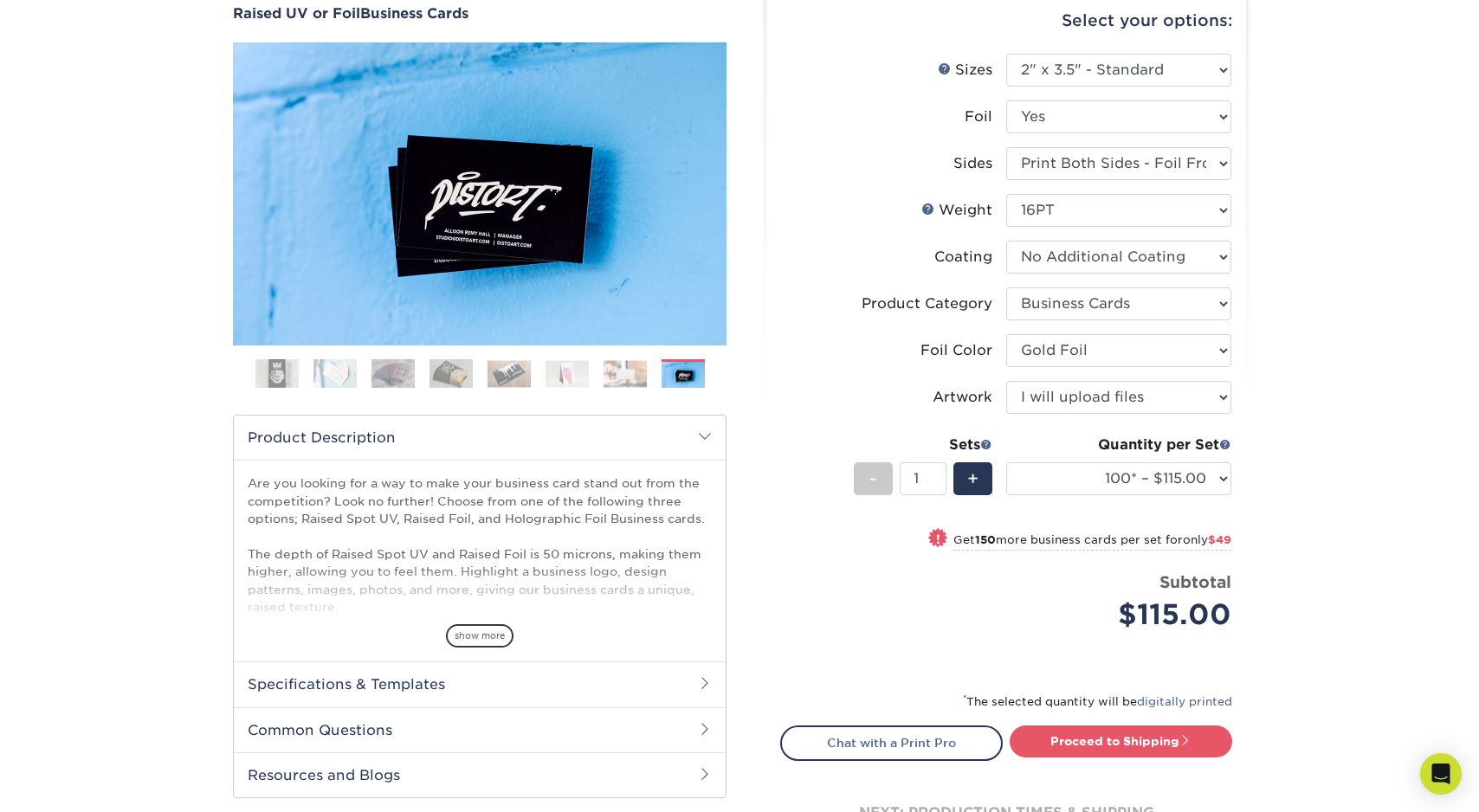
scroll to position [0, 0]
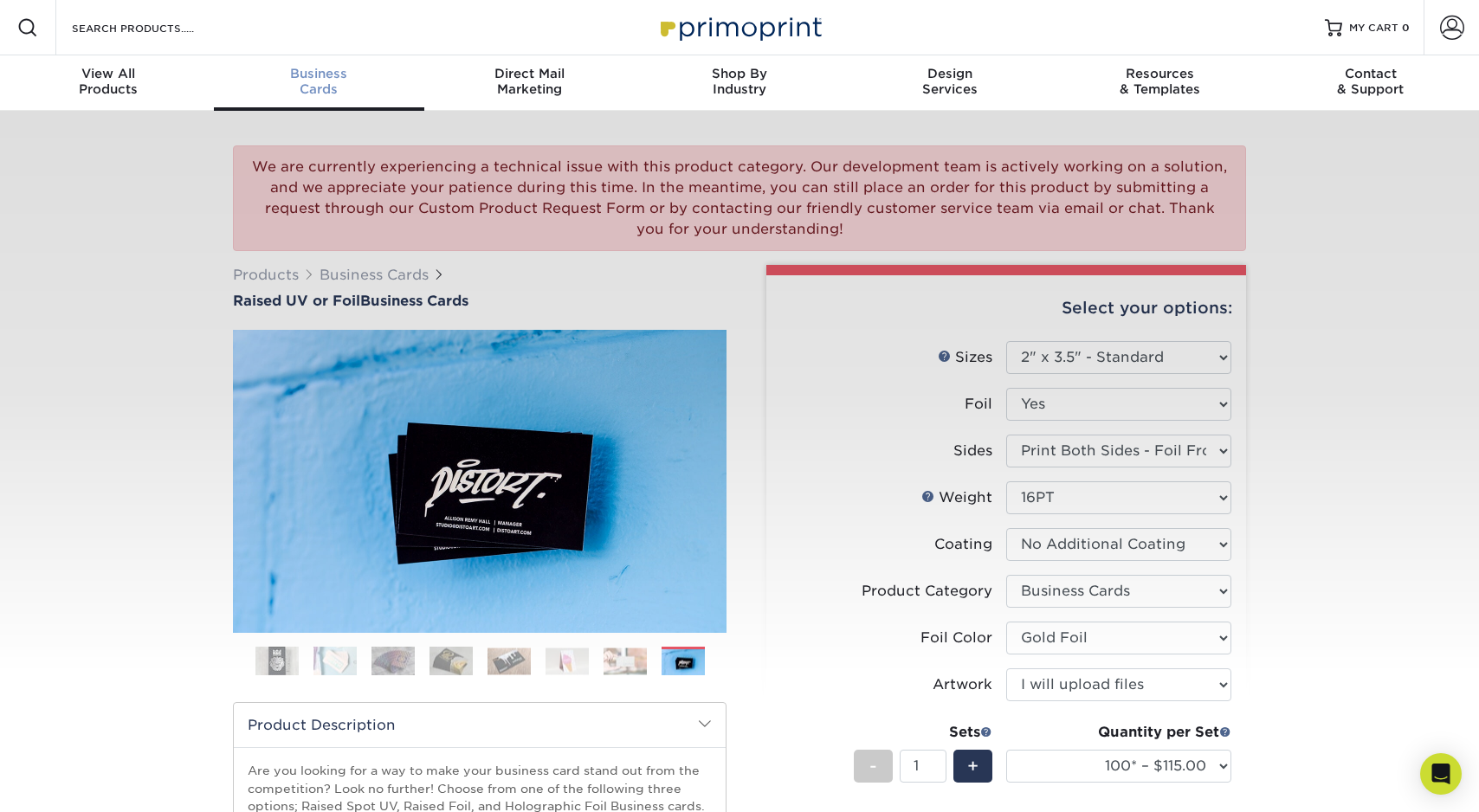
click at [307, 84] on div "Business Cards" at bounding box center [319, 82] width 210 height 31
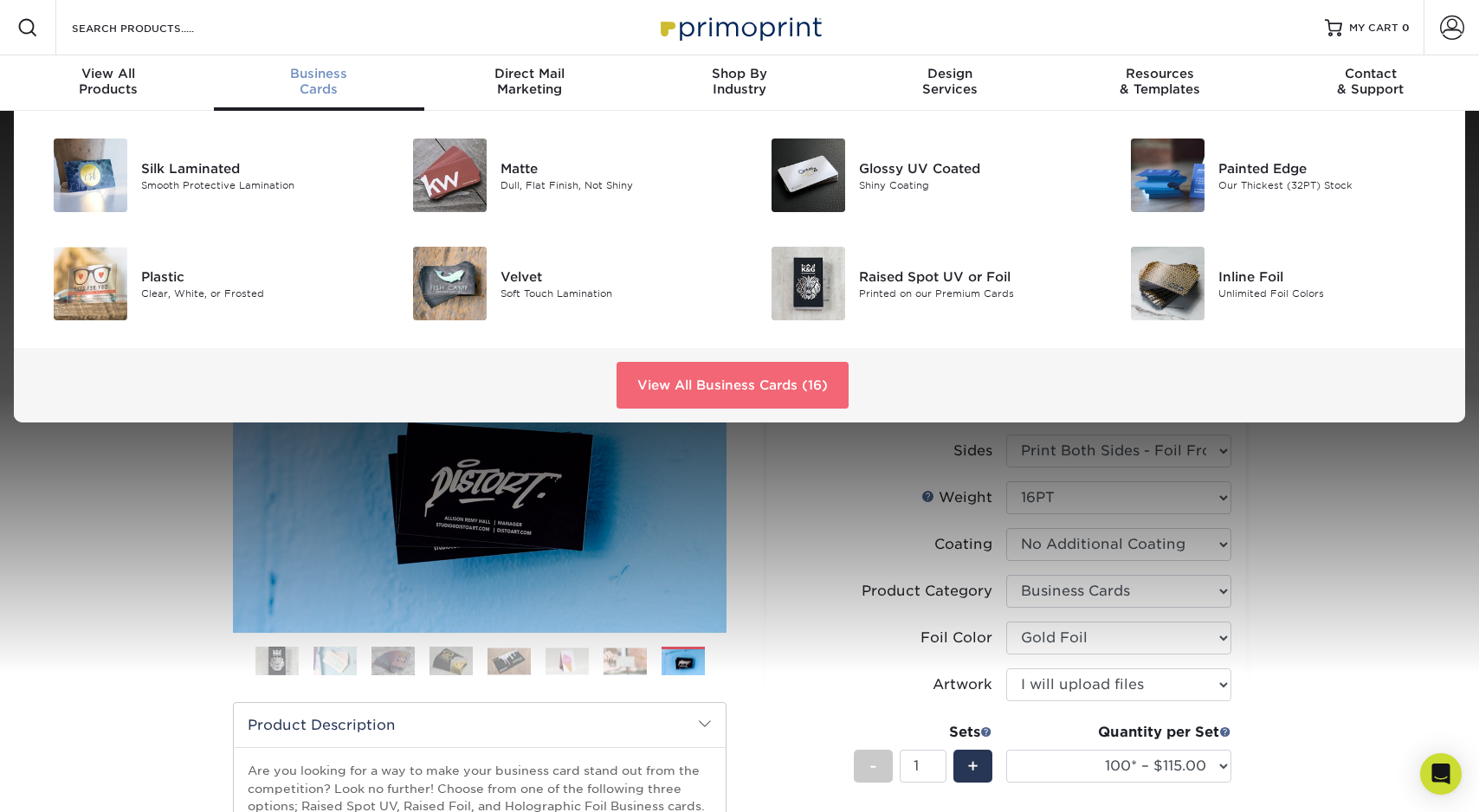
click at [717, 389] on link "View All Business Cards (16)" at bounding box center [733, 385] width 232 height 47
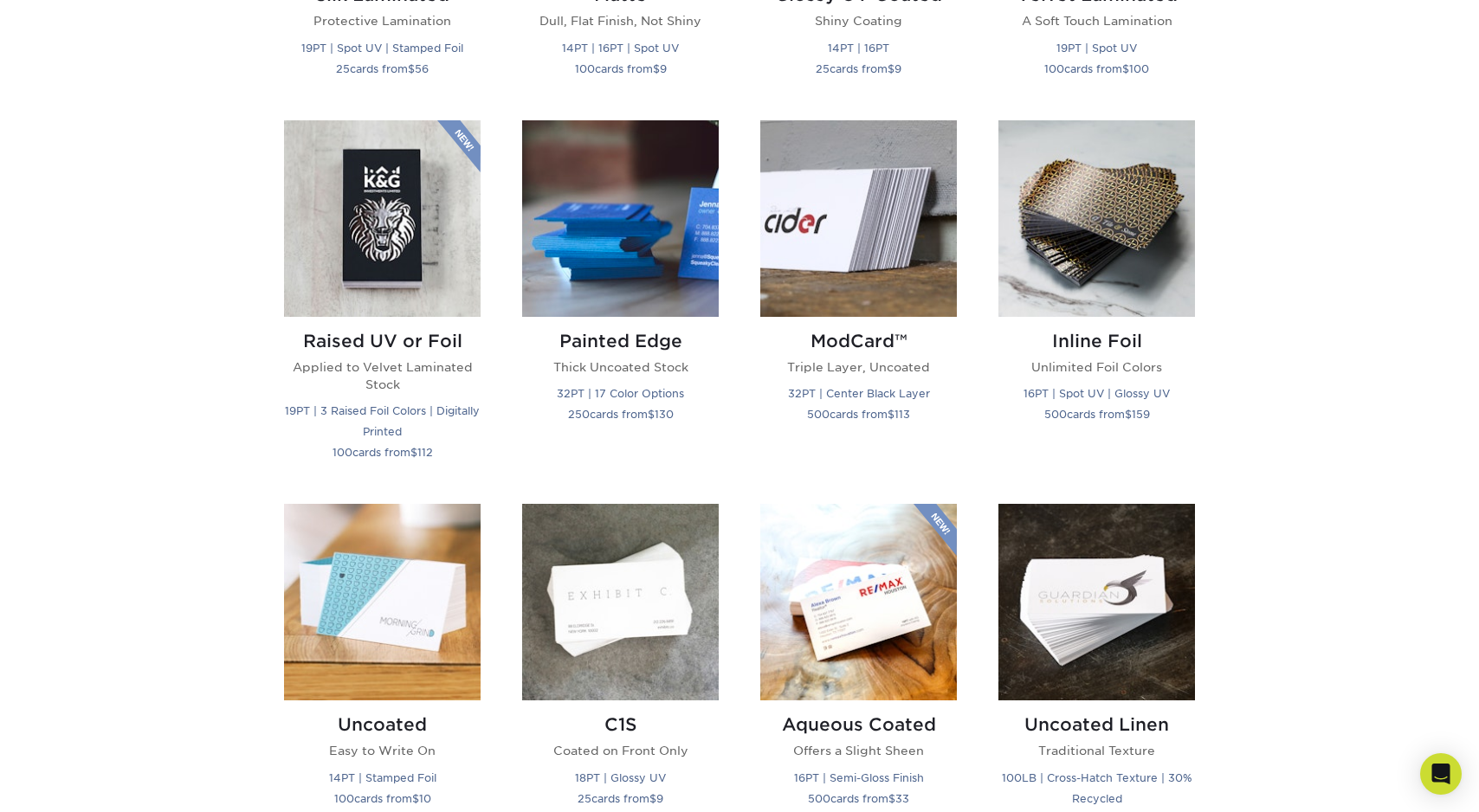
scroll to position [1102, 0]
click at [1127, 215] on img at bounding box center [1097, 217] width 197 height 197
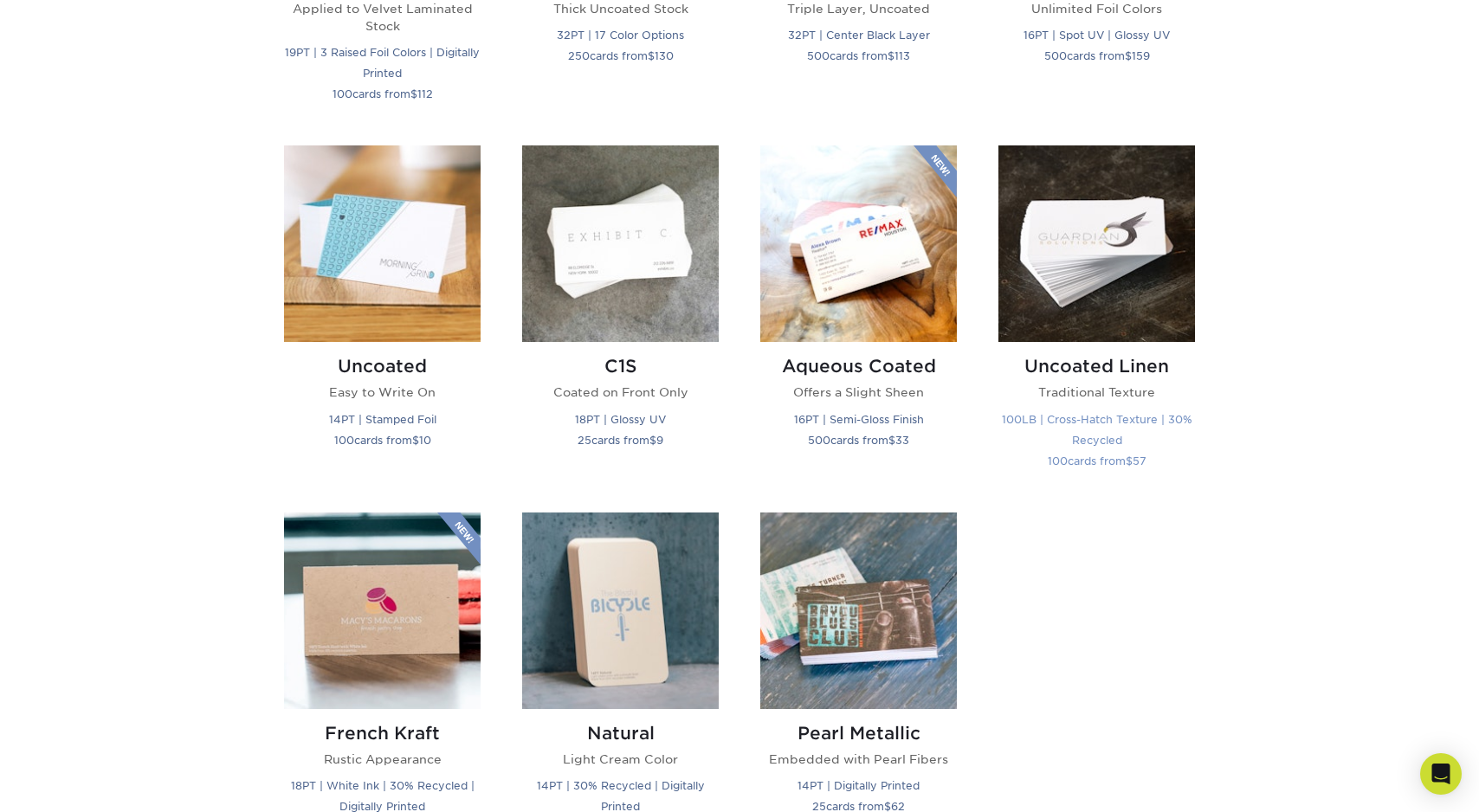
scroll to position [1457, 0]
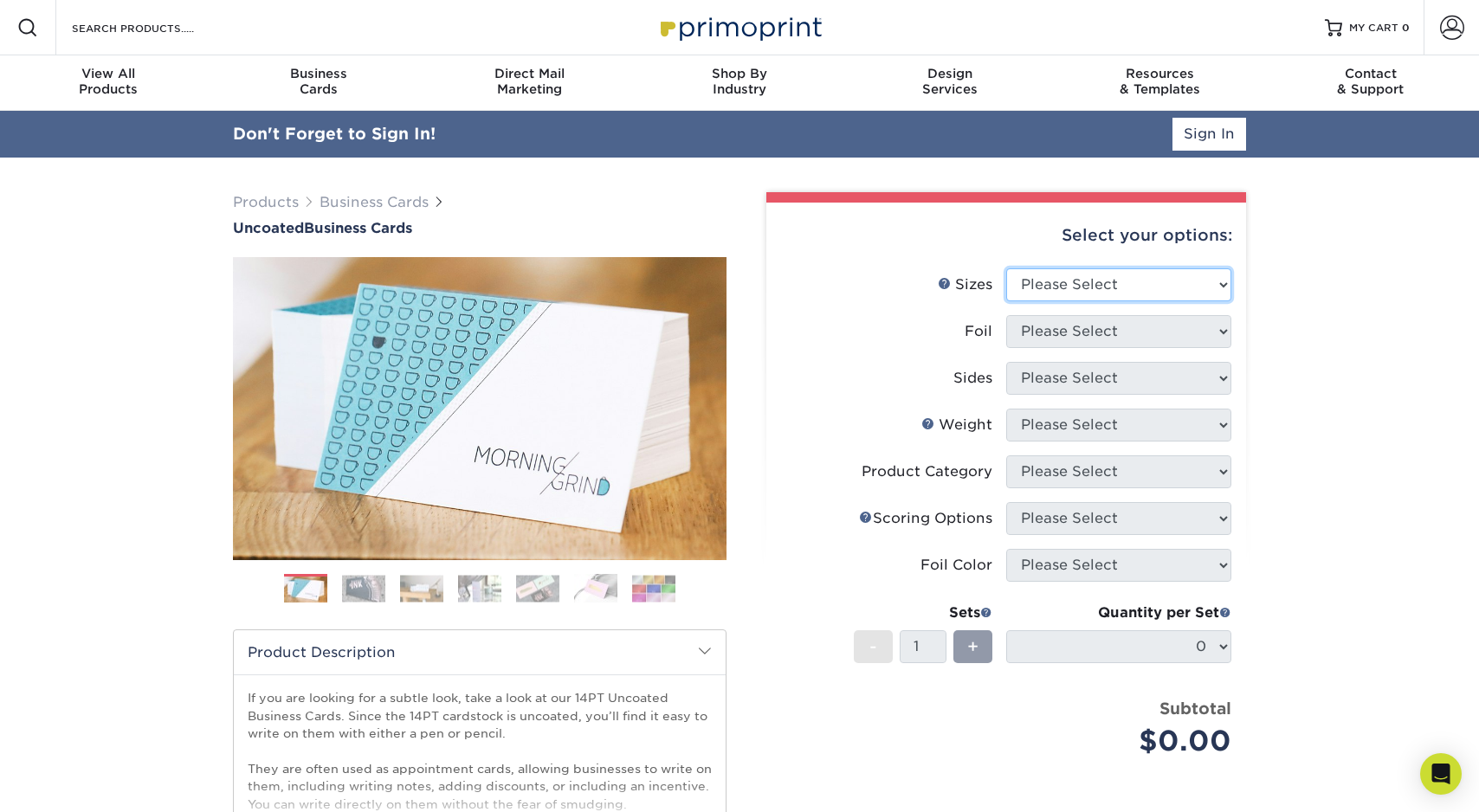
click at [1098, 286] on select "Please Select 1.5" x 3.5" - Mini 1.75" x 3.5" - Mini 2" x 3.5" - Standard 2" x …" at bounding box center [1119, 285] width 225 height 33
select select "2.00x3.50"
click at [1093, 338] on select "Please Select Yes No" at bounding box center [1119, 331] width 225 height 33
select select "1"
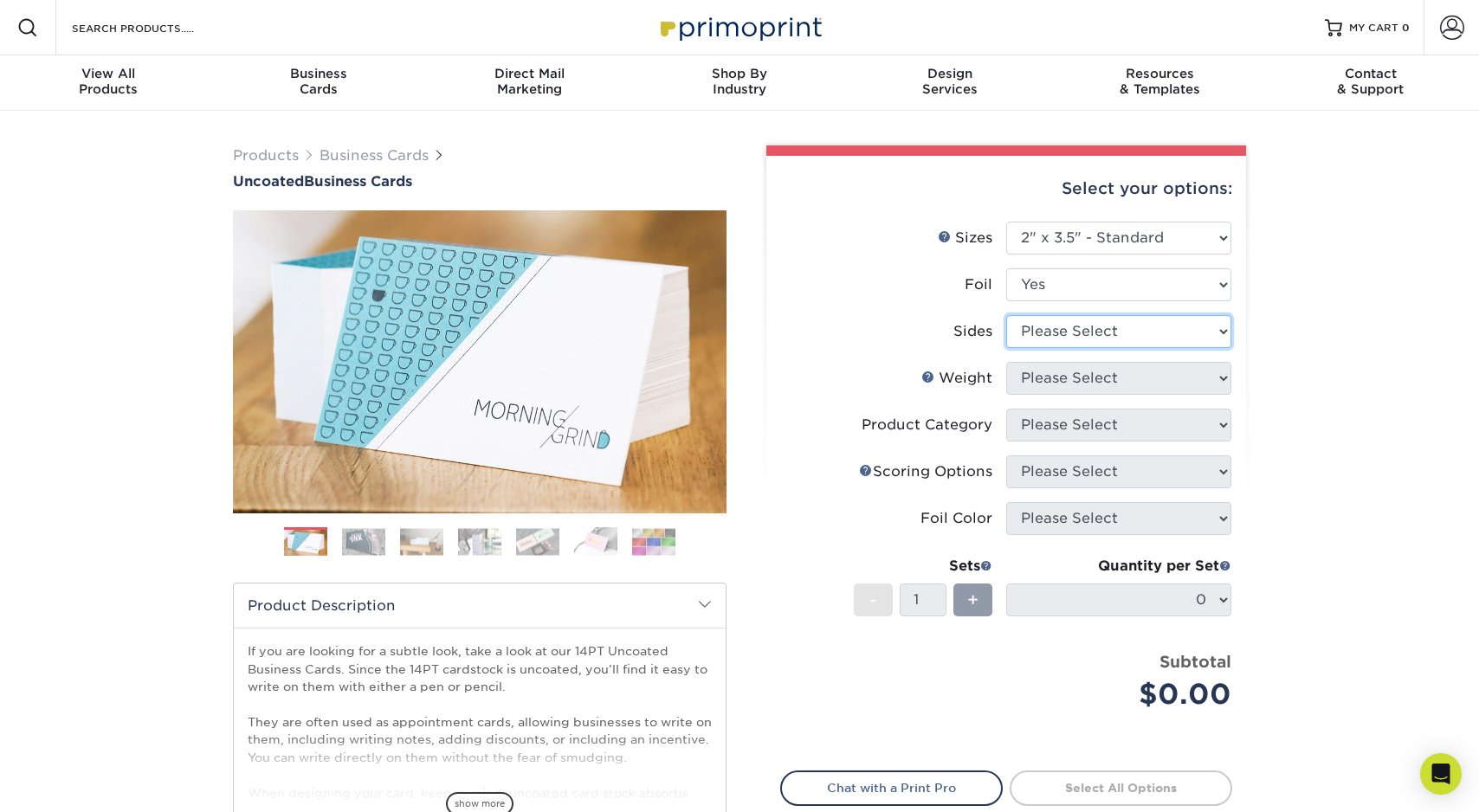
click at [1103, 339] on select "Please Select Print Both Sides - Foil Back Only Print Both Sides - Foil Both Si…" at bounding box center [1119, 331] width 225 height 33
select select "2ba18f74-0f96-487e-8b6e-985b404b3305"
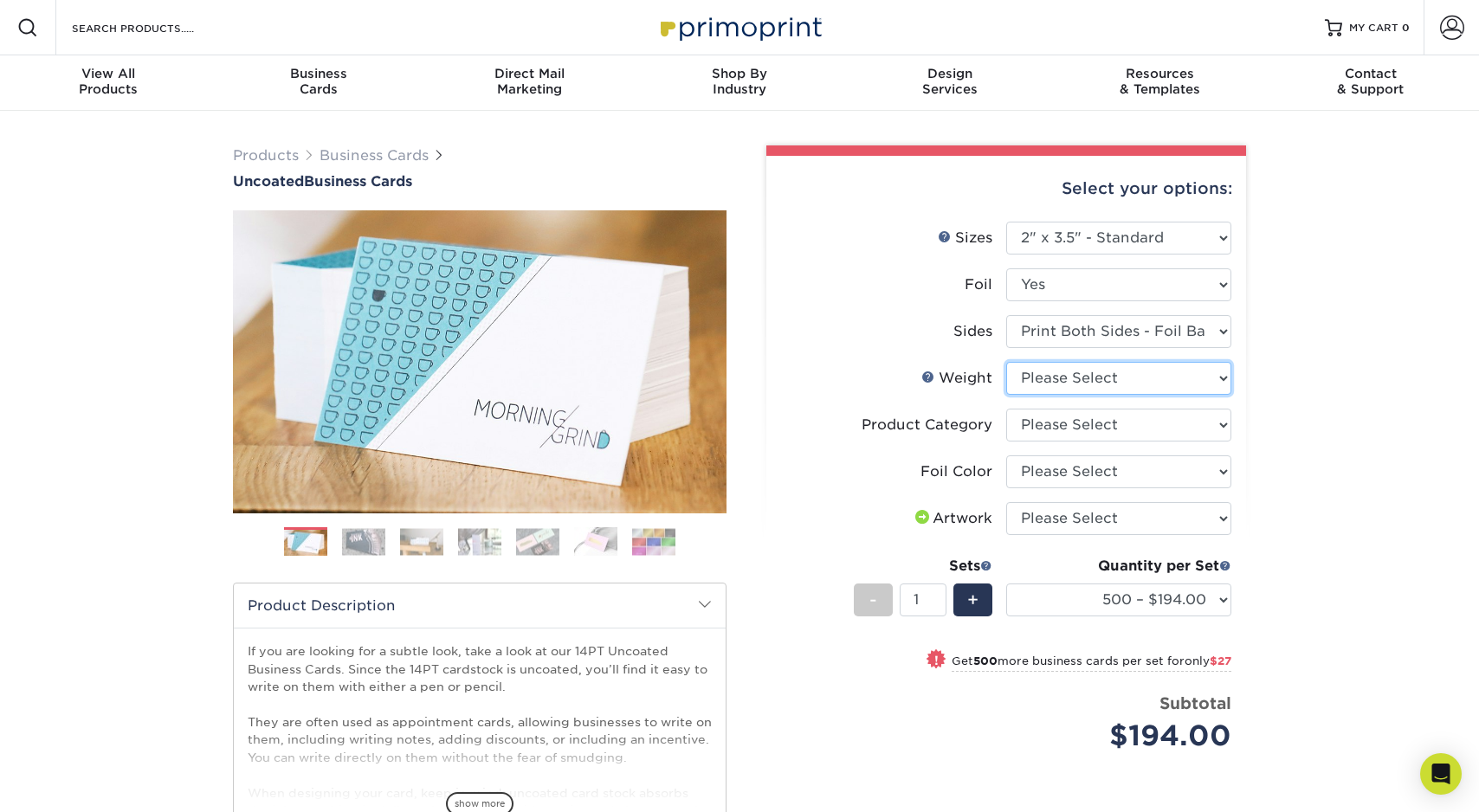
click at [1100, 383] on select "Please Select 14PT Uncoated" at bounding box center [1119, 378] width 225 height 33
select select "14PT Uncoated"
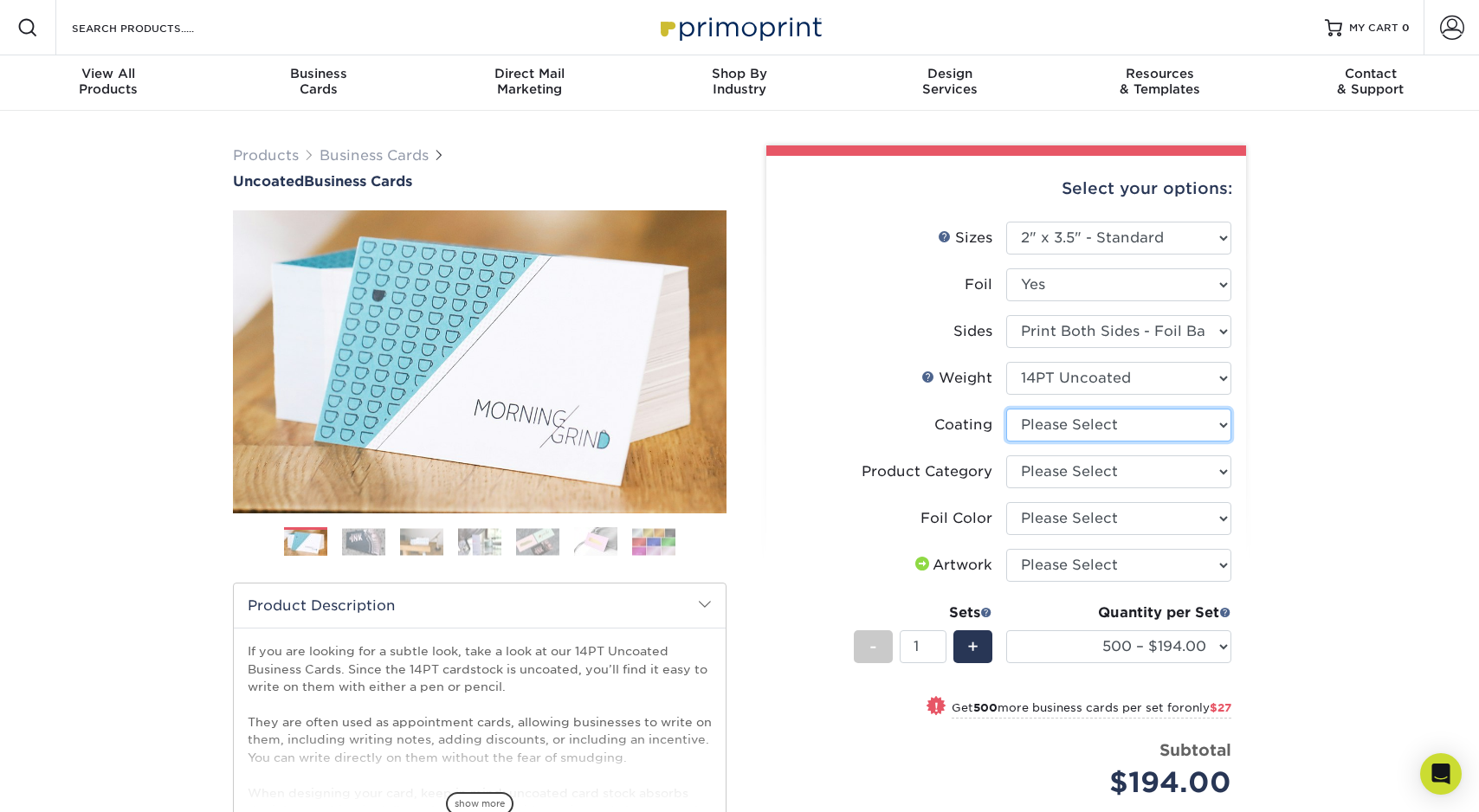
click at [1089, 424] on select at bounding box center [1119, 425] width 225 height 33
select select "3e7618de-abca-4bda-9f97-8b9129e913d8"
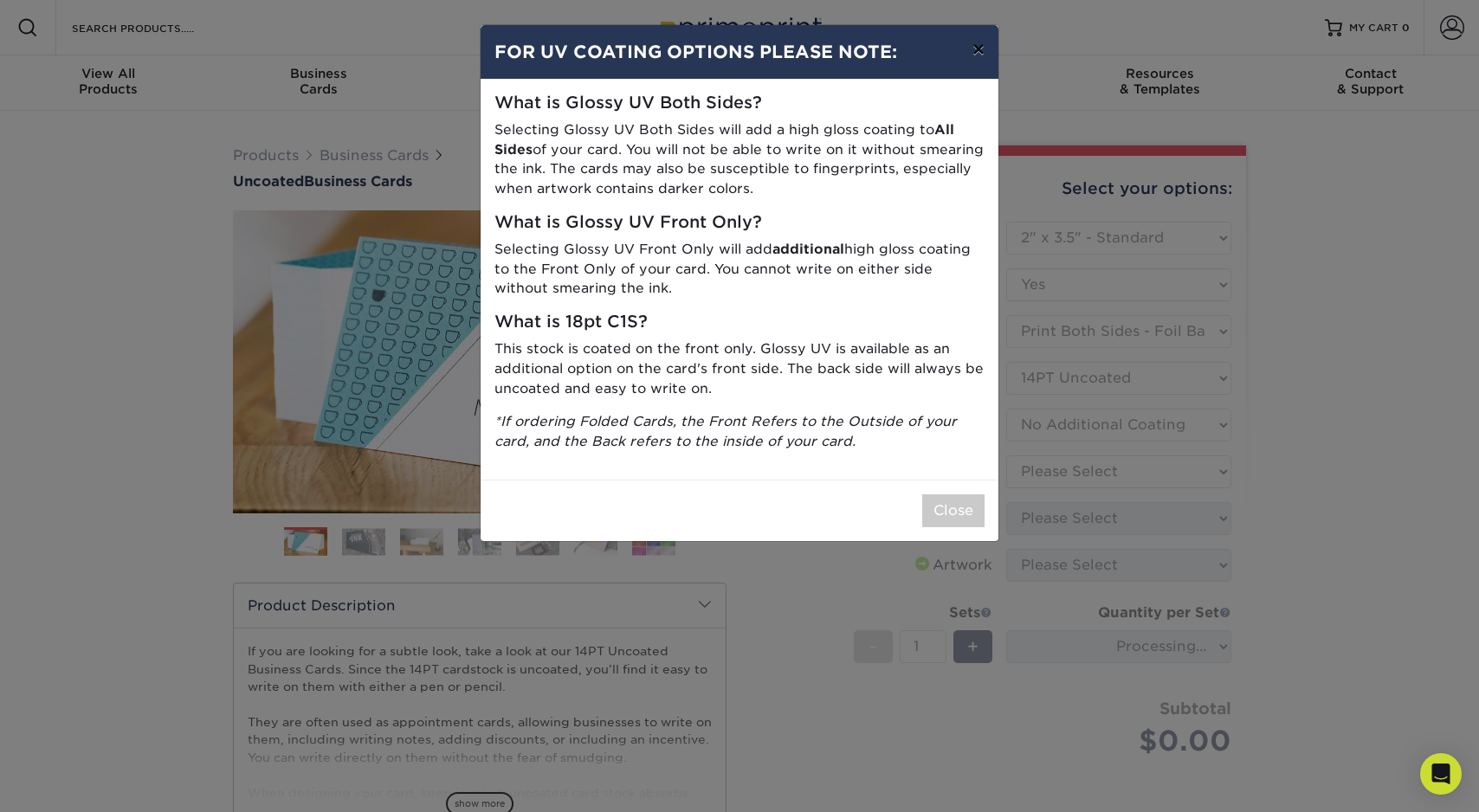
click at [981, 45] on button "×" at bounding box center [978, 49] width 39 height 48
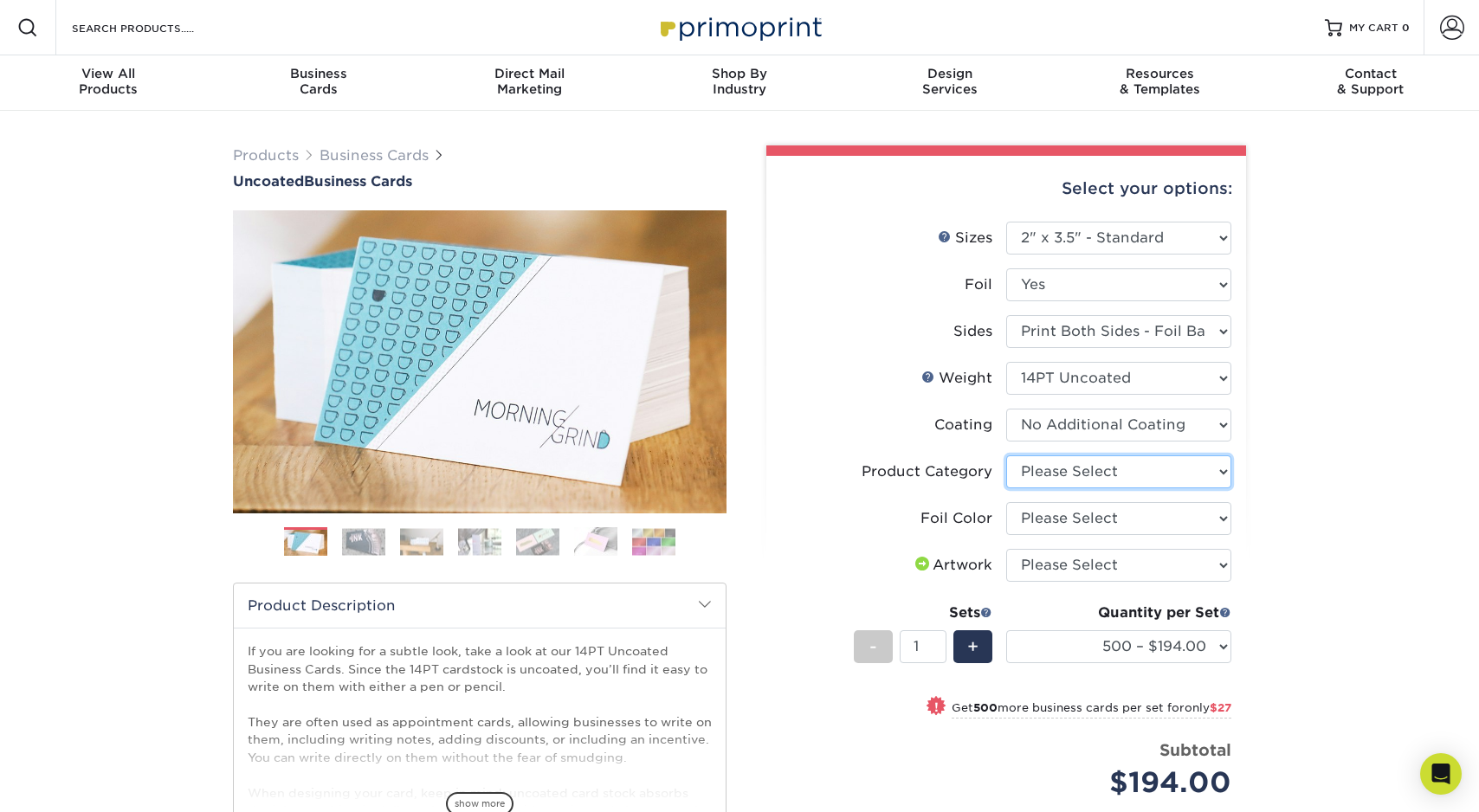
click at [1062, 476] on select "Please Select Business Cards" at bounding box center [1119, 471] width 225 height 33
select select "3b5148f1-0588-4f88-a218-97bcfdce65c1"
click at [1060, 516] on select "Please Select Silver Foil Black Foil Blue Foil Copper Foil Gold Foil Red Foil R…" at bounding box center [1119, 518] width 225 height 33
select select "acffa4a5-22f9-4585-ba3f-0adaa54b8c85"
